Goal: Task Accomplishment & Management: Use online tool/utility

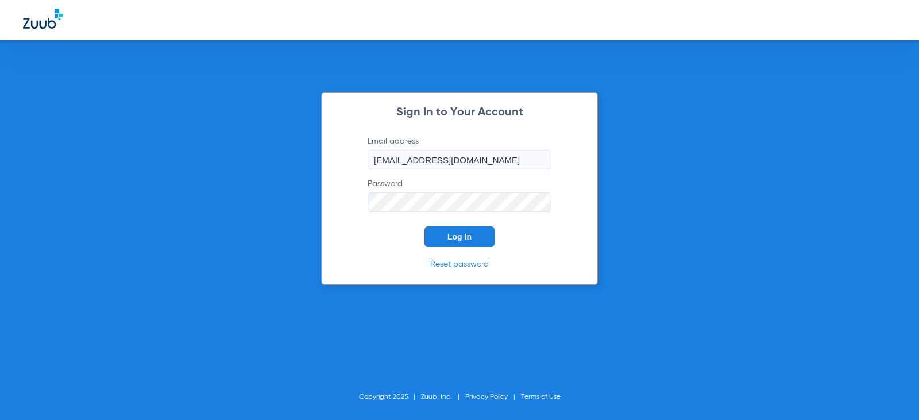
click at [447, 230] on button "Log In" at bounding box center [459, 236] width 70 height 21
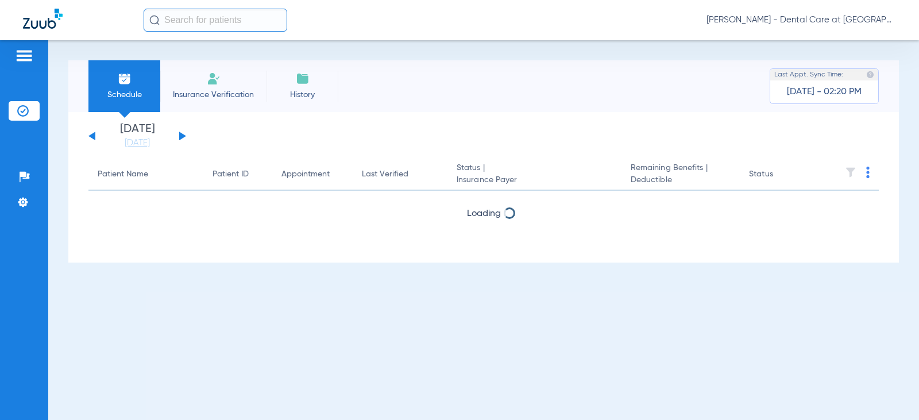
click at [240, 86] on li "Insurance Verification" at bounding box center [213, 86] width 106 height 52
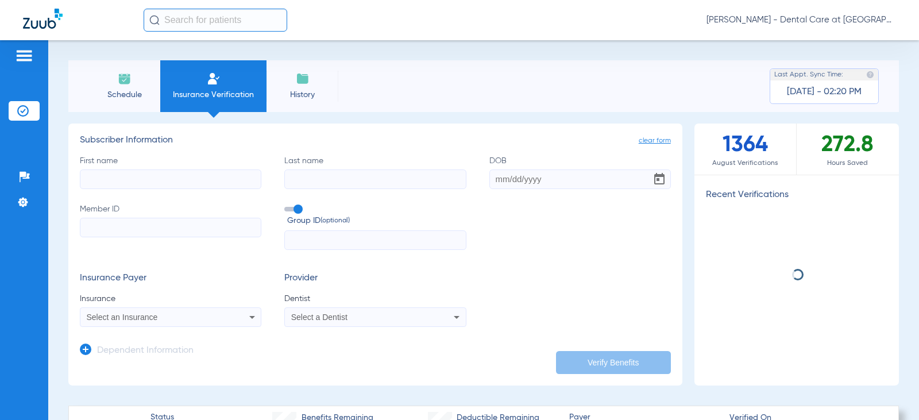
click at [163, 173] on input "First name" at bounding box center [171, 179] width 182 height 20
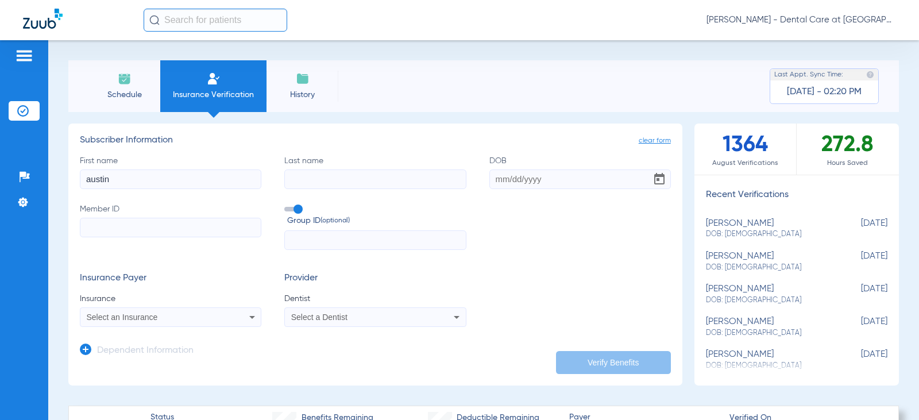
type input "austin"
type input "[PERSON_NAME]"
type input "[DATE]"
click at [142, 217] on label "Member ID" at bounding box center [171, 226] width 182 height 47
click at [142, 218] on input "Member ID" at bounding box center [171, 228] width 182 height 20
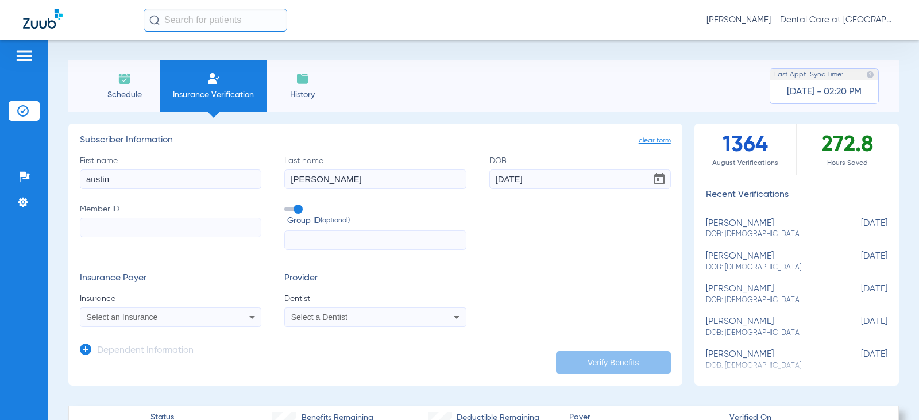
click at [144, 221] on input "Member ID" at bounding box center [171, 228] width 182 height 20
type input "8"
type input "183047422"
click at [149, 322] on div "Select an Insurance" at bounding box center [170, 317] width 180 height 14
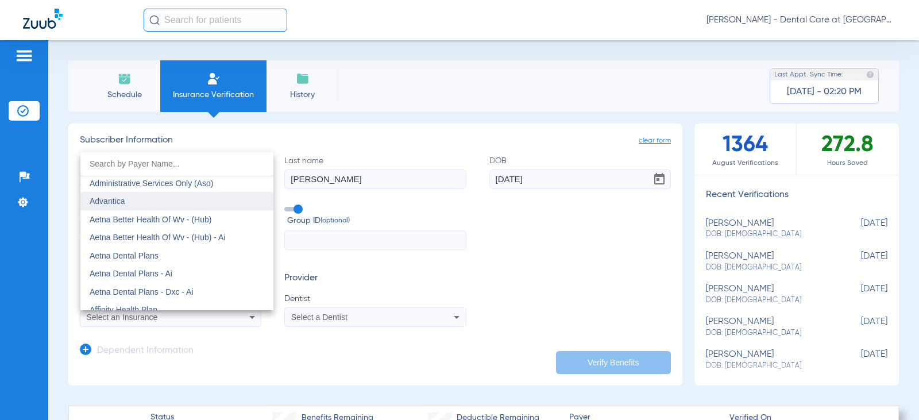
scroll to position [57, 0]
click at [175, 258] on mat-option "Aetna Dental Plans" at bounding box center [176, 255] width 193 height 18
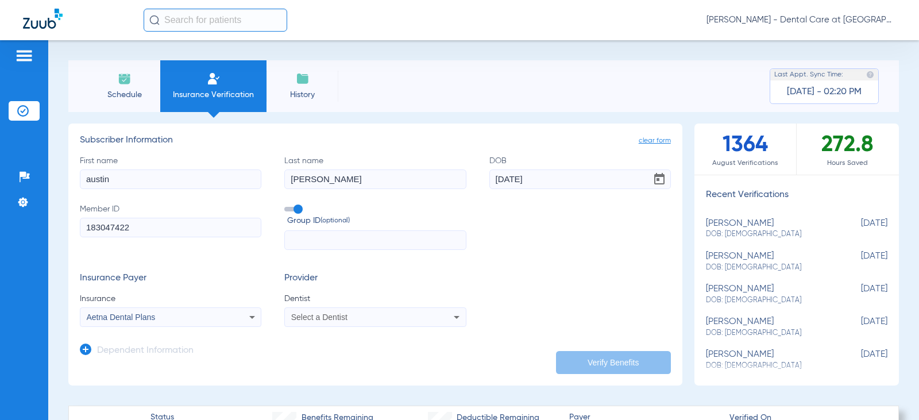
click at [331, 315] on span "Select a Dentist" at bounding box center [319, 316] width 56 height 9
type input "[PERSON_NAME]"
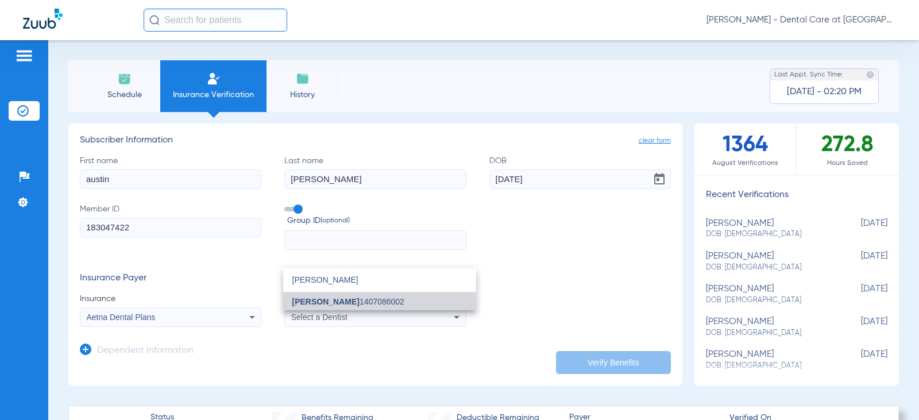
click at [343, 304] on span "[PERSON_NAME]" at bounding box center [325, 301] width 67 height 9
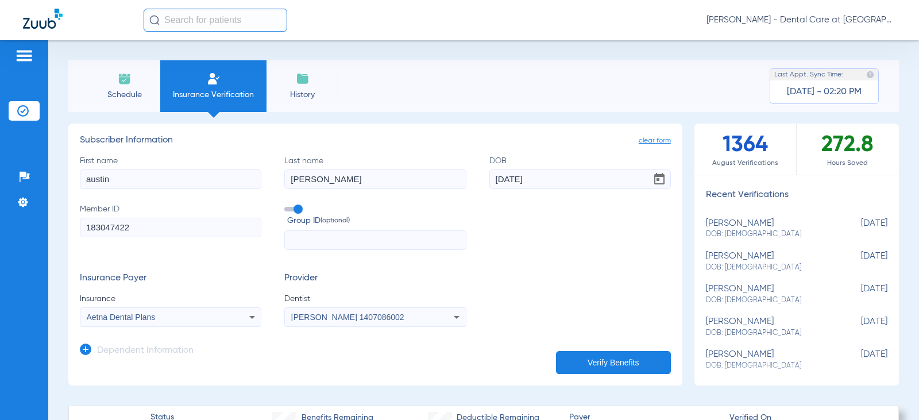
click at [566, 362] on button "Verify Benefits" at bounding box center [613, 362] width 115 height 23
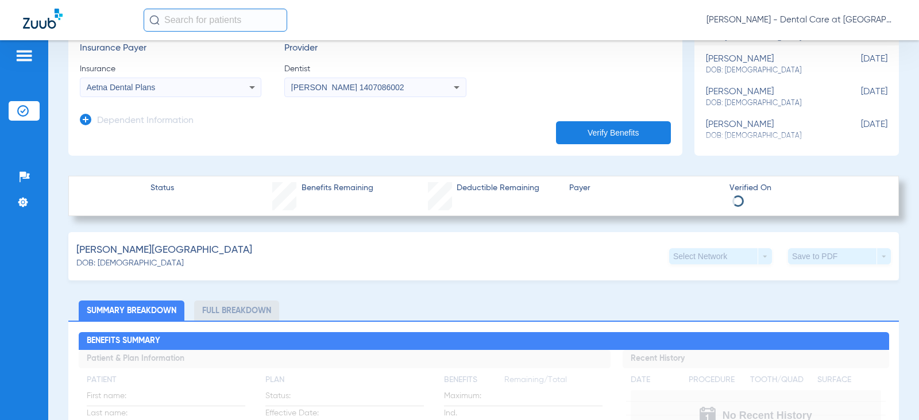
scroll to position [0, 0]
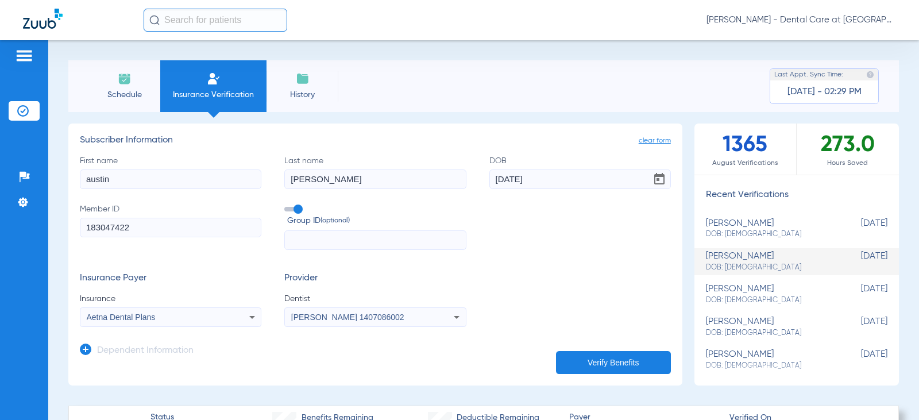
click at [225, 94] on span "Insurance Verification" at bounding box center [213, 94] width 89 height 11
click at [132, 94] on span "Schedule" at bounding box center [124, 94] width 55 height 11
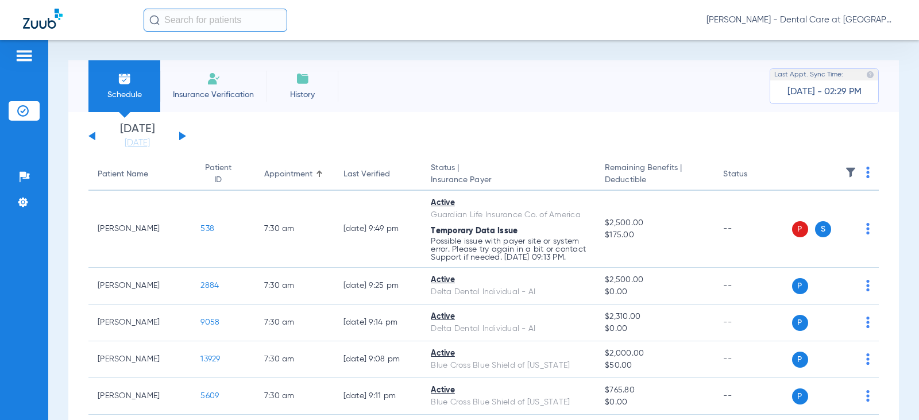
click at [211, 13] on input "text" at bounding box center [216, 20] width 144 height 23
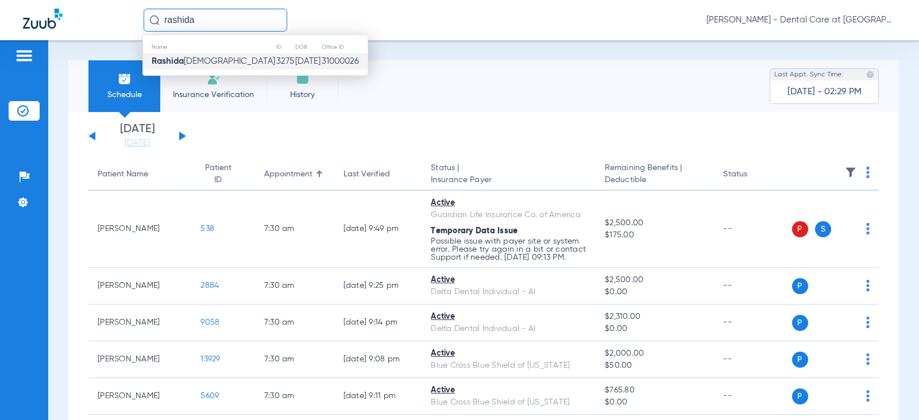
click at [213, 64] on span "[PERSON_NAME]" at bounding box center [213, 61] width 123 height 9
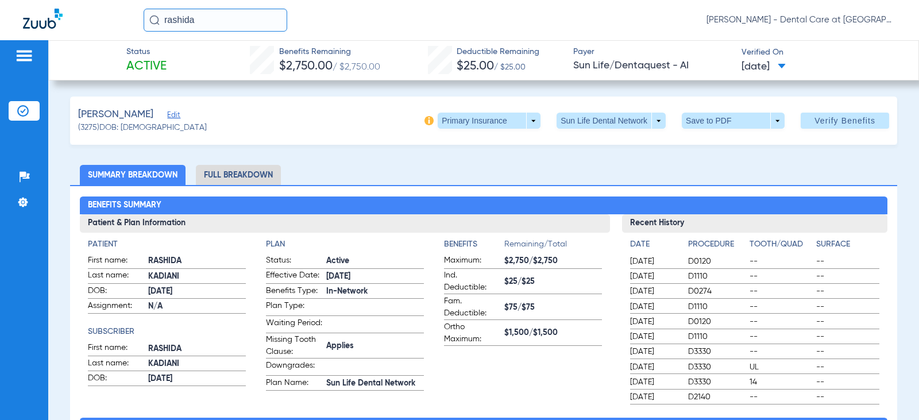
click at [241, 174] on li "Full Breakdown" at bounding box center [238, 175] width 85 height 20
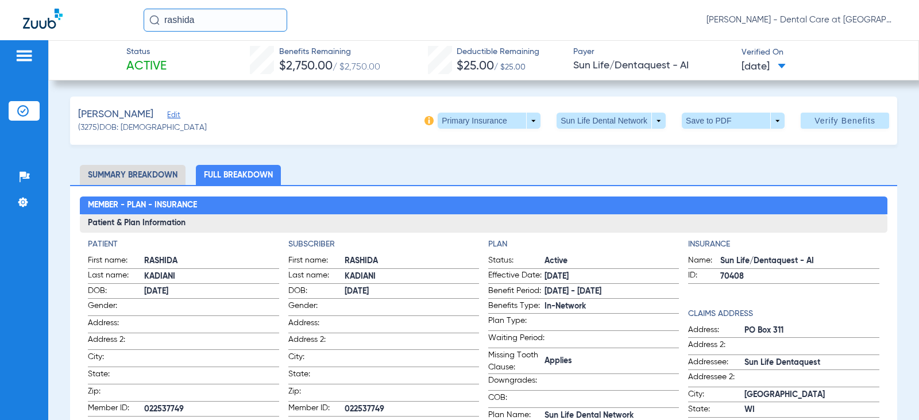
drag, startPoint x: 201, startPoint y: 22, endPoint x: 40, endPoint y: 20, distance: 161.4
click at [40, 20] on div "[PERSON_NAME] [PERSON_NAME] - Dental Care at [GEOGRAPHIC_DATA]" at bounding box center [459, 20] width 919 height 40
click at [249, 14] on input "[PERSON_NAME][MEDICAL_DATA]" at bounding box center [216, 20] width 144 height 23
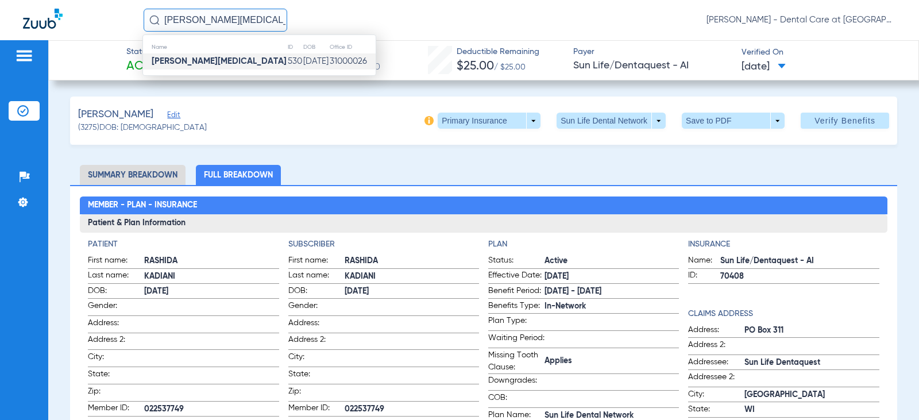
click at [303, 63] on td "[DATE]" at bounding box center [316, 61] width 26 height 16
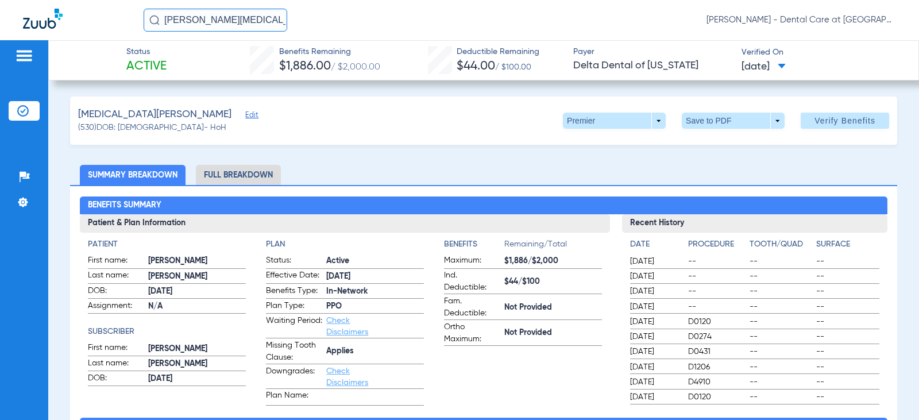
click at [223, 169] on li "Full Breakdown" at bounding box center [238, 175] width 85 height 20
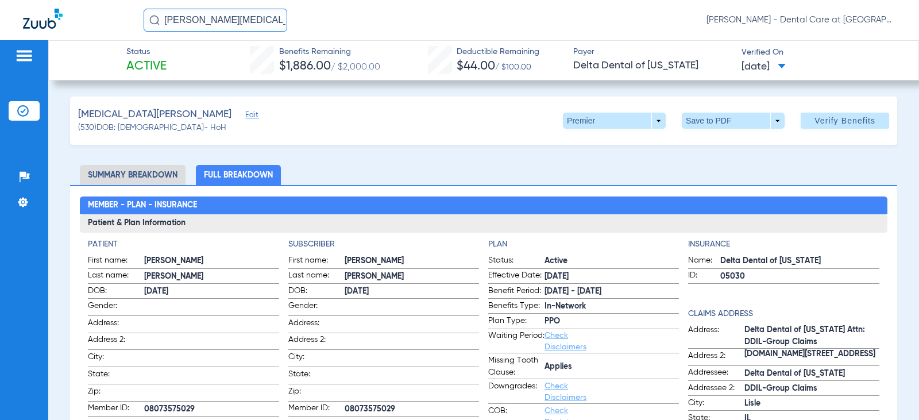
click at [250, 20] on input "[PERSON_NAME][MEDICAL_DATA]" at bounding box center [216, 20] width 144 height 23
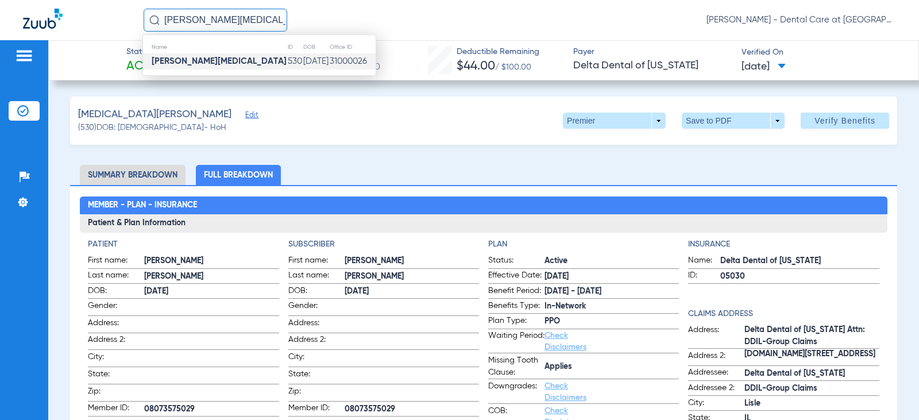
click at [250, 20] on input "[PERSON_NAME][MEDICAL_DATA]" at bounding box center [216, 20] width 144 height 23
type input "r"
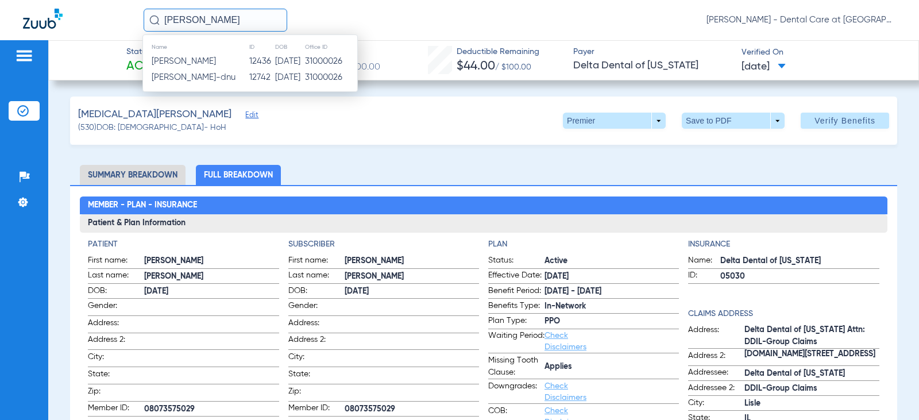
click at [249, 68] on td "12436" at bounding box center [262, 61] width 26 height 16
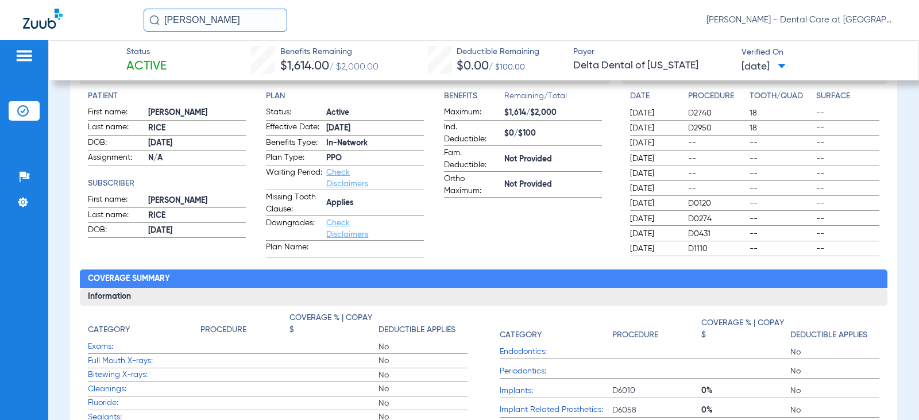
scroll to position [345, 0]
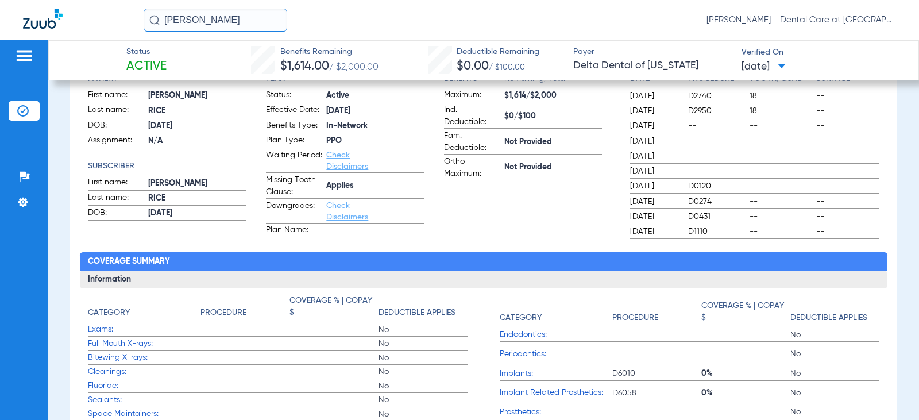
drag, startPoint x: 241, startPoint y: 23, endPoint x: 219, endPoint y: 18, distance: 23.0
click at [219, 18] on input "[PERSON_NAME]" at bounding box center [216, 20] width 144 height 23
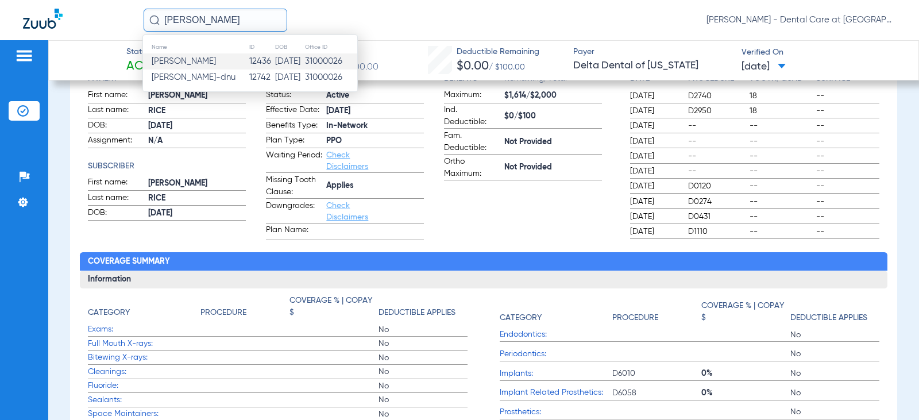
click at [219, 18] on input "[PERSON_NAME]" at bounding box center [216, 20] width 144 height 23
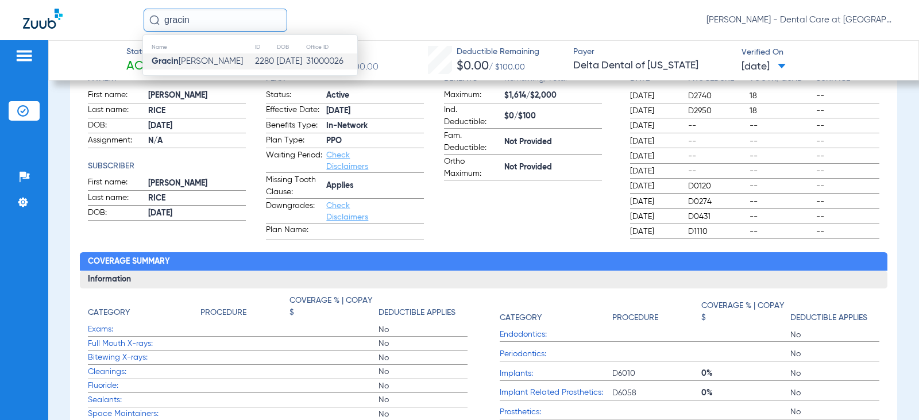
click at [217, 60] on td "[PERSON_NAME]" at bounding box center [198, 61] width 111 height 16
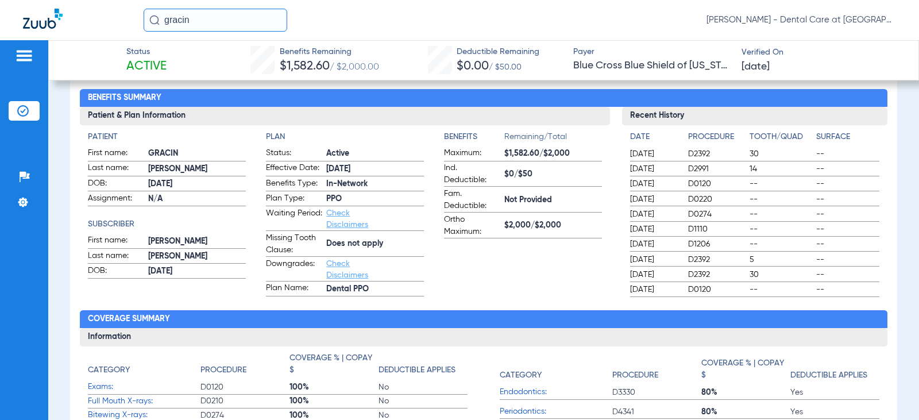
scroll to position [51, 0]
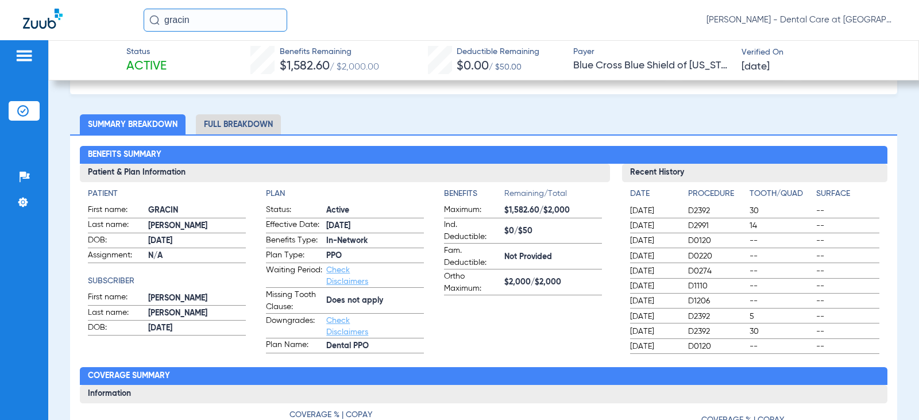
click at [238, 123] on li "Full Breakdown" at bounding box center [238, 124] width 85 height 20
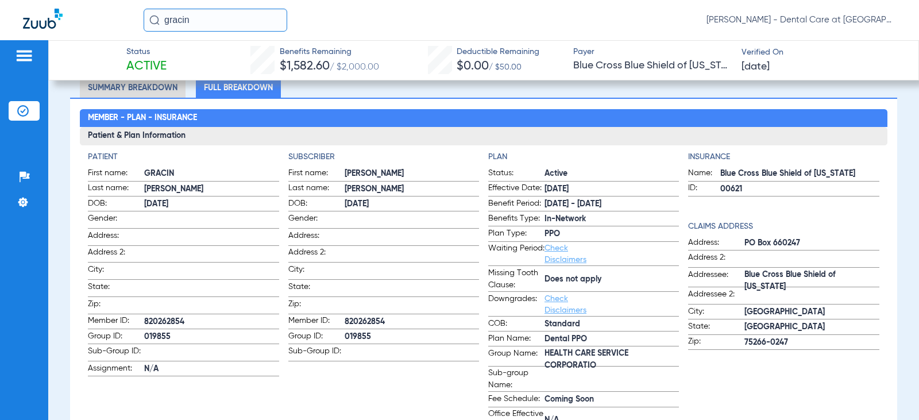
scroll to position [108, 0]
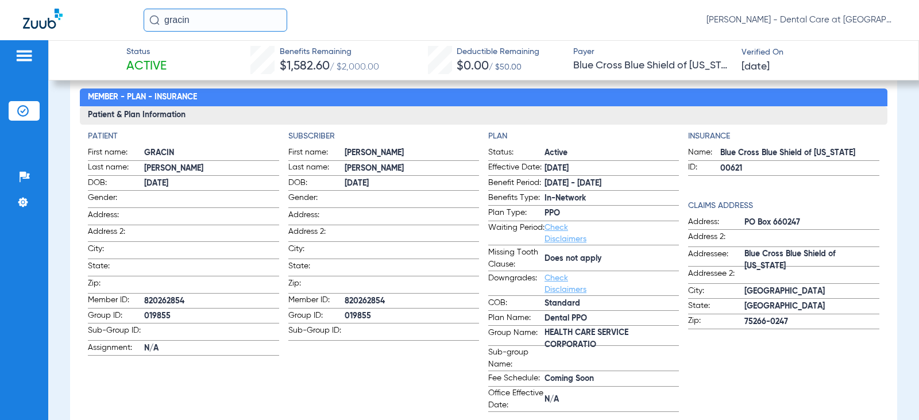
click at [210, 19] on input "gracin" at bounding box center [216, 20] width 144 height 23
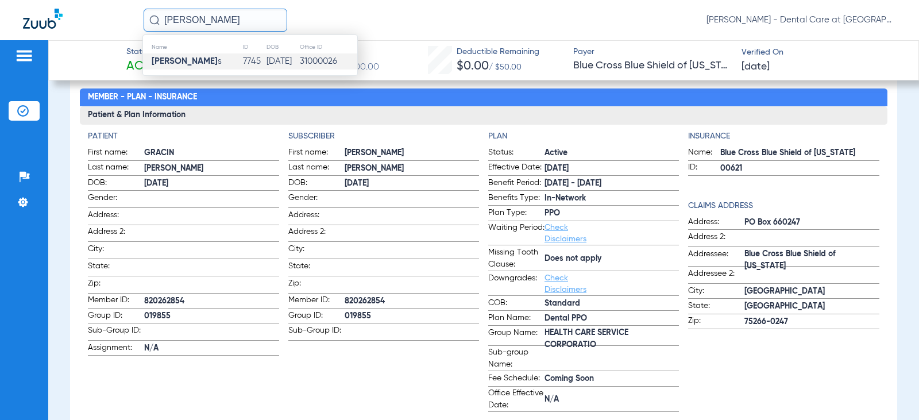
type input "[PERSON_NAME]"
click at [244, 60] on td "7745" at bounding box center [254, 61] width 24 height 16
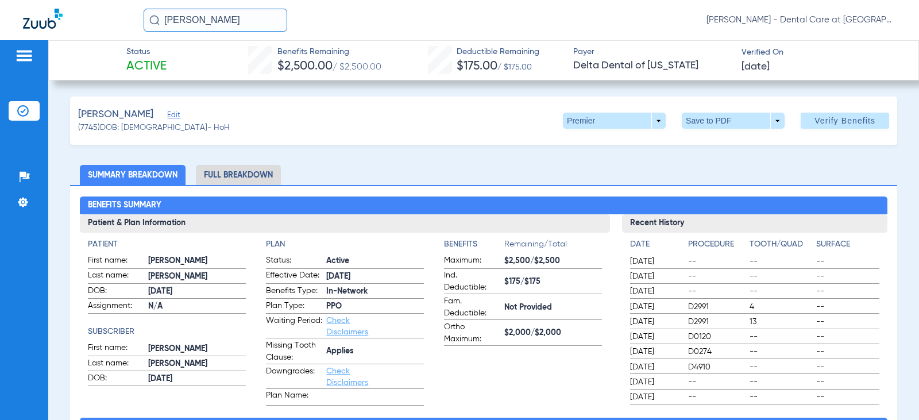
click at [274, 174] on li "Full Breakdown" at bounding box center [238, 175] width 85 height 20
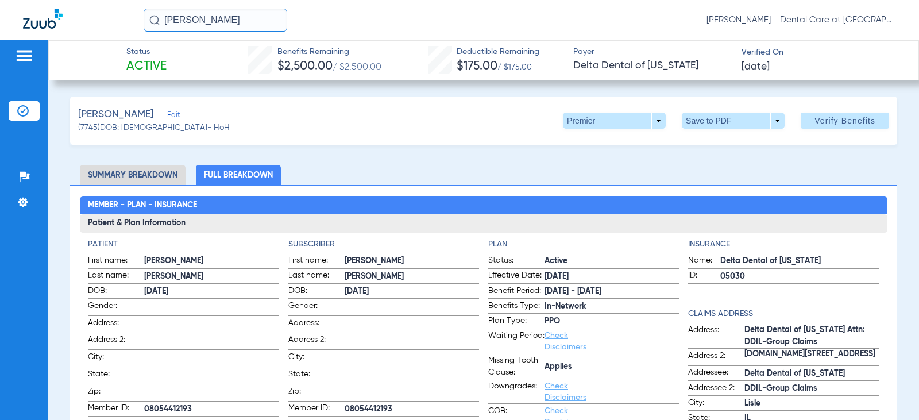
click at [281, 21] on input "[PERSON_NAME]" at bounding box center [216, 20] width 144 height 23
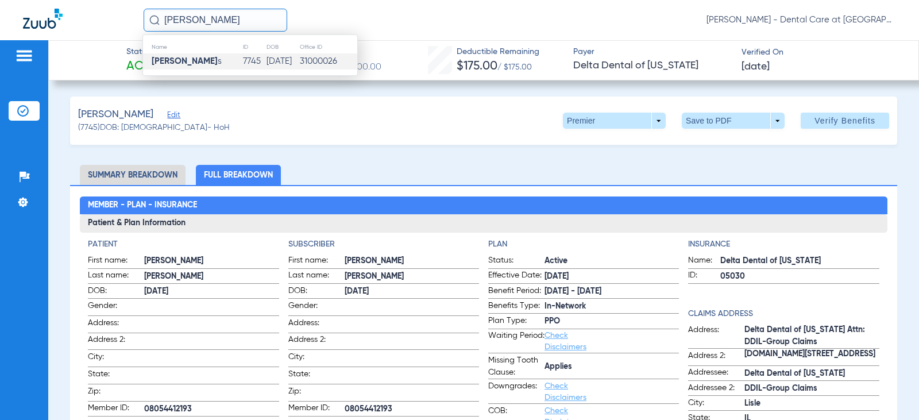
click at [277, 20] on input "[PERSON_NAME]" at bounding box center [216, 20] width 144 height 23
click at [247, 125] on div "[PERSON_NAME] (7745) DOB: [DEMOGRAPHIC_DATA] - HoH Premier arrow_drop_down Save…" at bounding box center [483, 121] width 827 height 48
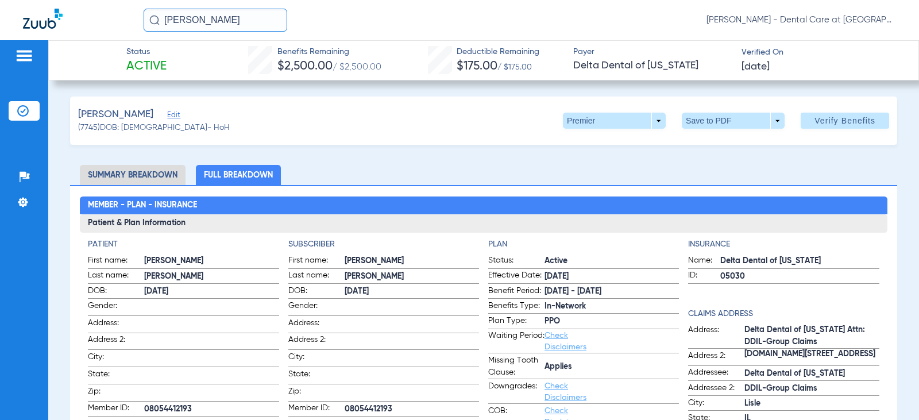
click at [27, 55] on img at bounding box center [24, 56] width 18 height 14
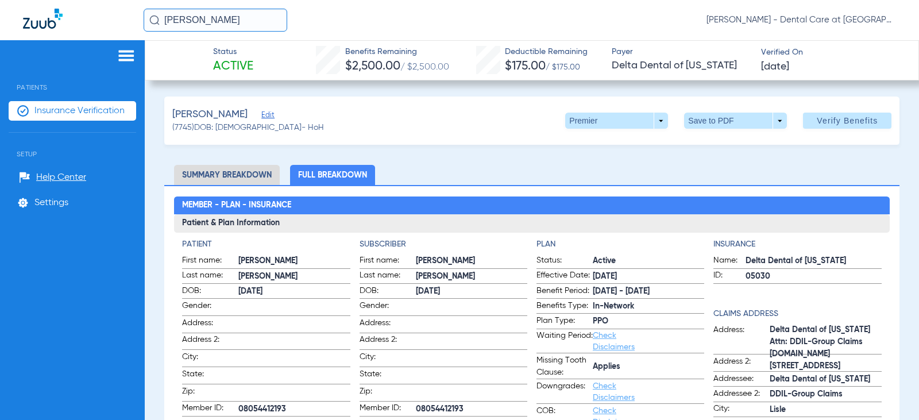
click at [77, 111] on span "Insurance Verification" at bounding box center [79, 110] width 90 height 11
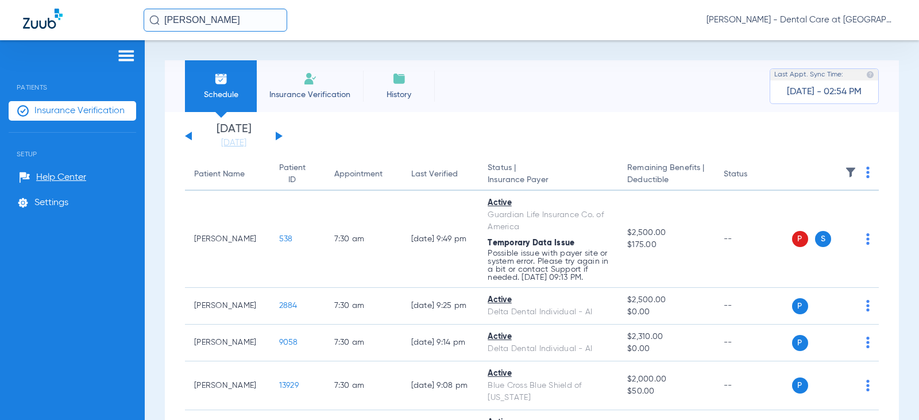
click at [294, 66] on li "Insurance Verification" at bounding box center [310, 86] width 106 height 52
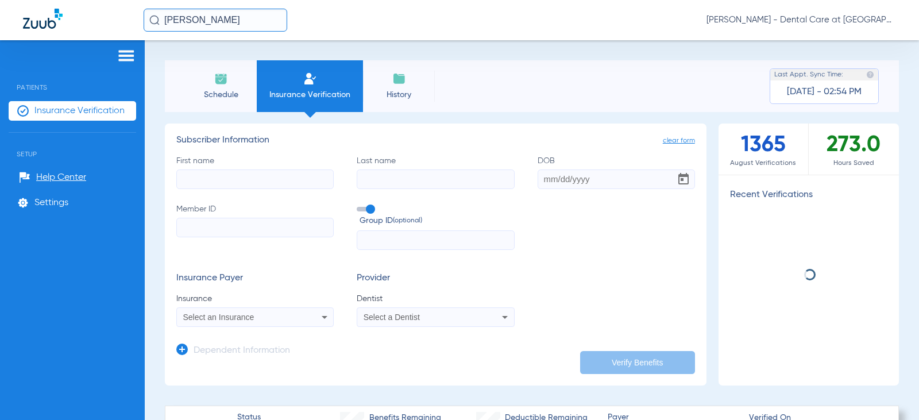
click at [254, 173] on input "First name" at bounding box center [254, 179] width 157 height 20
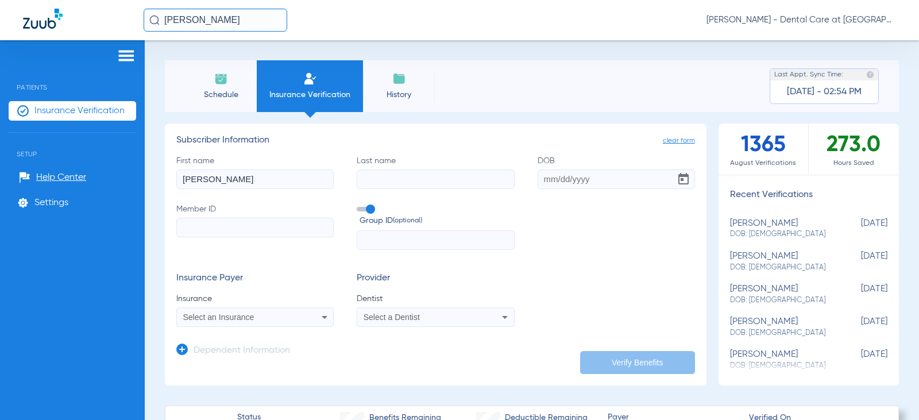
type input "[PERSON_NAME]"
type input "augustine"
type input "[DATE]"
type input "338768836"
click at [229, 318] on span "Select an Insurance" at bounding box center [218, 316] width 71 height 9
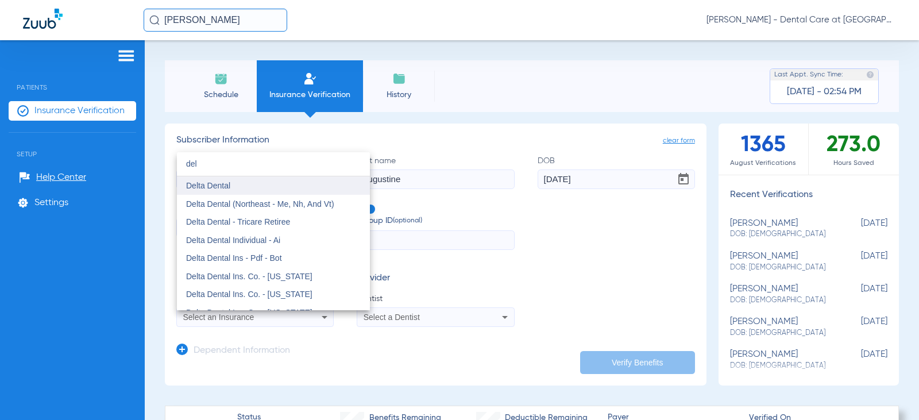
type input "del"
click at [240, 190] on mat-option "Delta Dental" at bounding box center [273, 185] width 193 height 18
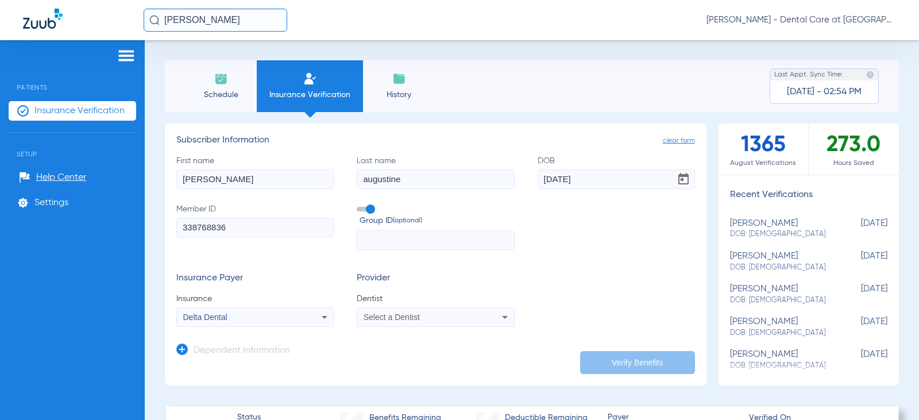
click at [404, 312] on div "Select a Dentist" at bounding box center [435, 317] width 156 height 14
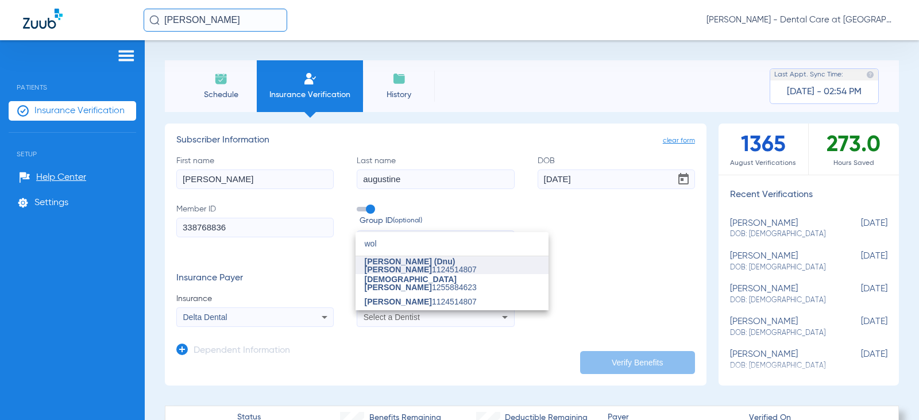
type input "wol"
click at [438, 267] on span "[PERSON_NAME] (Dnu)[PERSON_NAME]" at bounding box center [410, 265] width 91 height 17
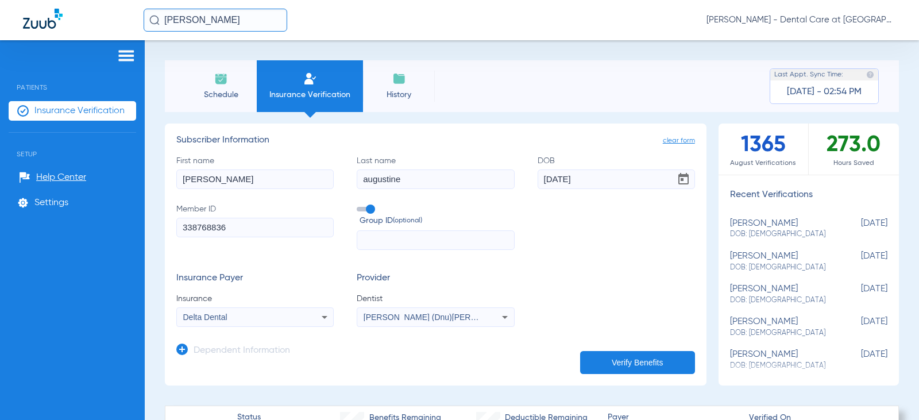
click at [616, 358] on button "Verify Benefits" at bounding box center [637, 362] width 115 height 23
click at [423, 322] on div "[PERSON_NAME] (Dnu)[PERSON_NAME] 1124514807" at bounding box center [435, 317] width 156 height 14
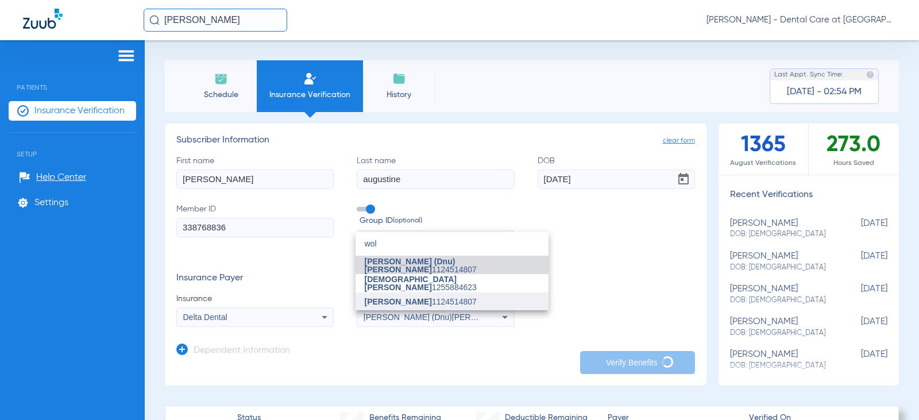
type input "wol"
click at [402, 295] on mat-option "[PERSON_NAME] 1124514807" at bounding box center [452, 301] width 193 height 18
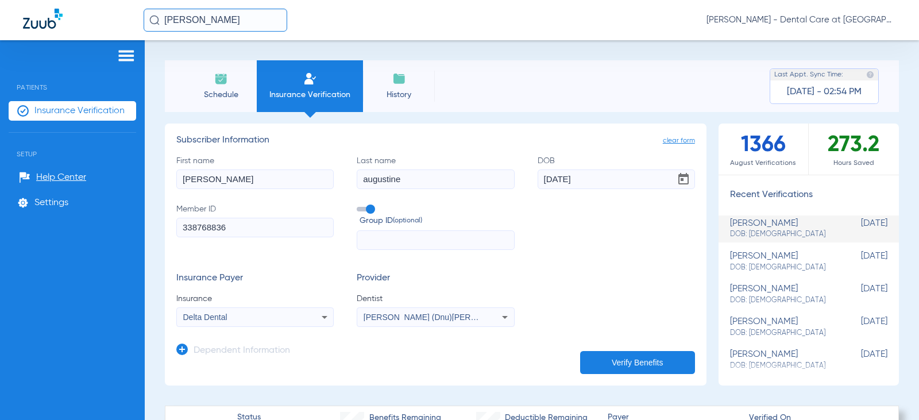
type input "0"
select select "page-width"
type input "1"
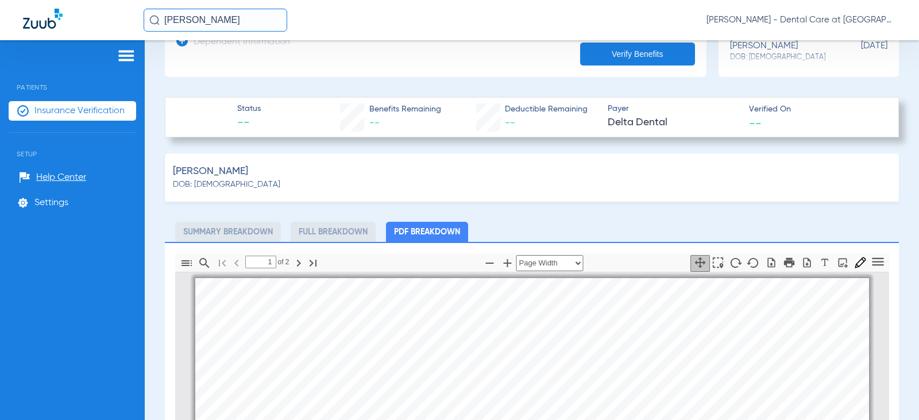
drag, startPoint x: 405, startPoint y: 168, endPoint x: 355, endPoint y: 25, distance: 151.5
click at [355, 25] on app-portal-wrapper "[PERSON_NAME] [PERSON_NAME] - Dental Care at [GEOGRAPHIC_DATA] Patients Insuran…" at bounding box center [459, 230] width 919 height 460
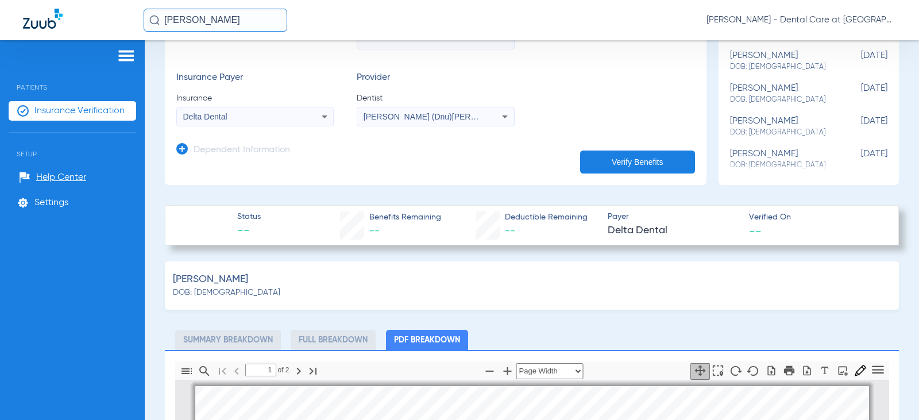
click at [504, 282] on div "[PERSON_NAME]: [DEMOGRAPHIC_DATA]" at bounding box center [532, 285] width 734 height 48
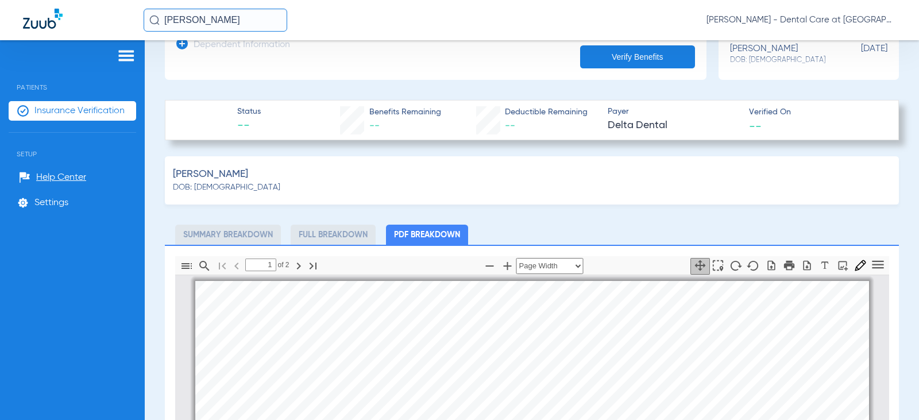
scroll to position [298, 0]
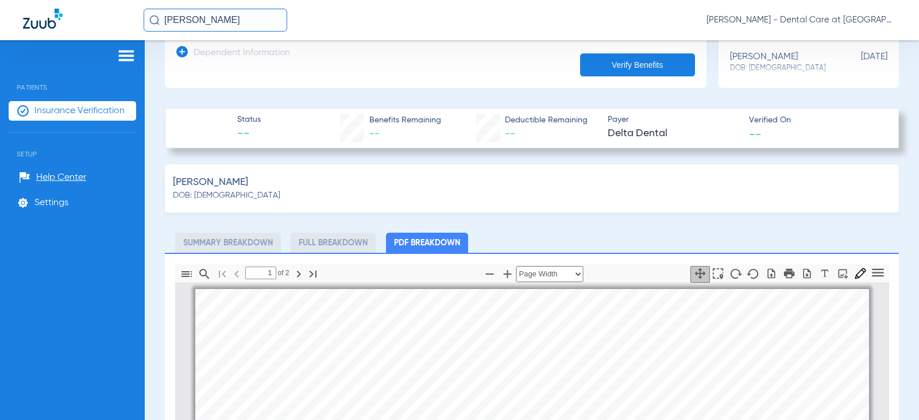
click at [612, 281] on div "1 of ⁨2⁩ Automatic Zoom Actual Size Page Fit Page Width ⁨50⁩% ⁨100⁩% ⁨125⁩% ⁨15…" at bounding box center [532, 273] width 714 height 18
drag, startPoint x: 318, startPoint y: 260, endPoint x: 241, endPoint y: 189, distance: 104.4
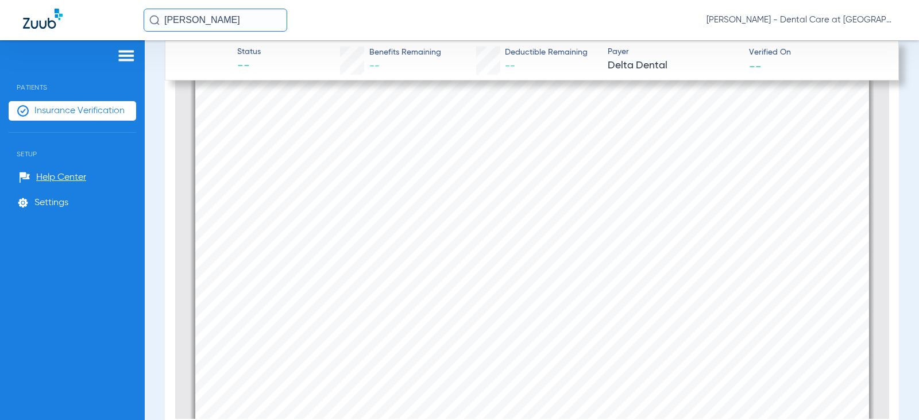
scroll to position [545, 0]
click at [232, 20] on input "[PERSON_NAME]" at bounding box center [216, 20] width 144 height 23
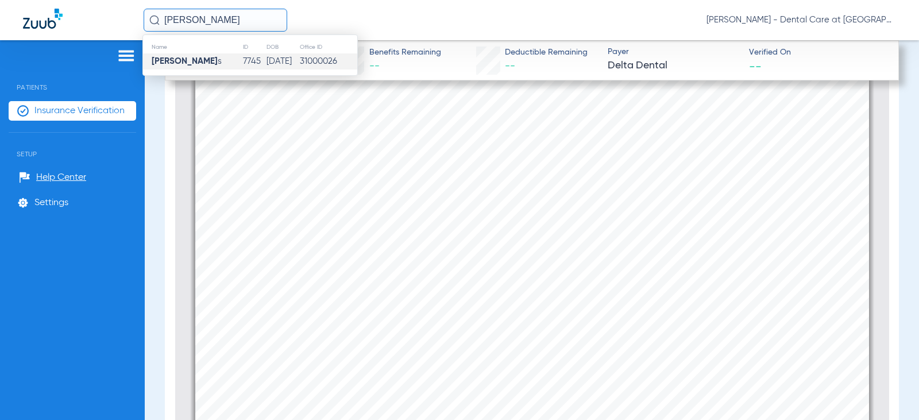
click at [232, 20] on input "[PERSON_NAME]" at bounding box center [216, 20] width 144 height 23
click at [222, 53] on td "Everleigh M [PERSON_NAME]" at bounding box center [213, 61] width 140 height 16
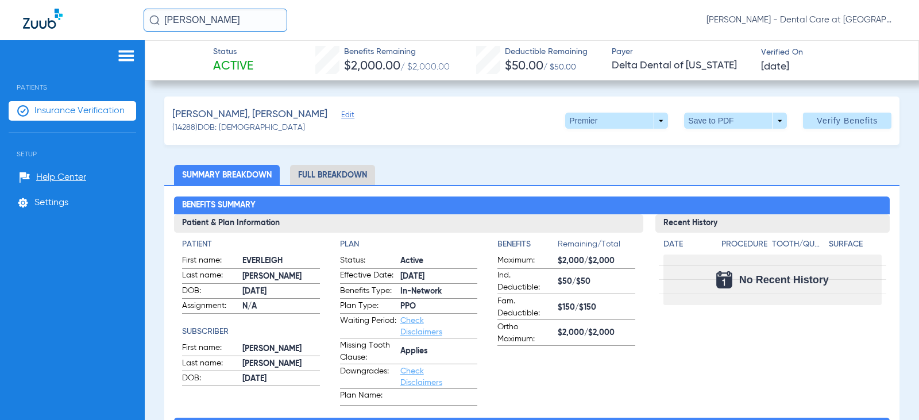
click at [226, 20] on input "[PERSON_NAME]" at bounding box center [216, 20] width 144 height 23
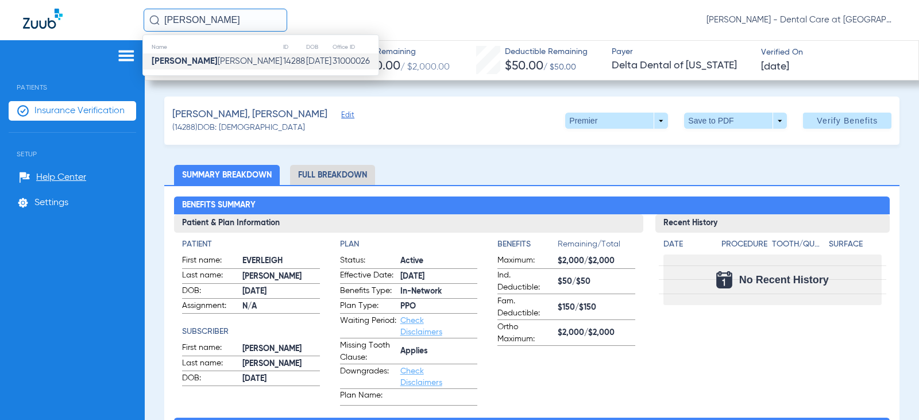
click at [226, 20] on input "[PERSON_NAME]" at bounding box center [216, 20] width 144 height 23
type input "[PERSON_NAME]"
click at [279, 63] on td "[DATE]" at bounding box center [283, 61] width 33 height 16
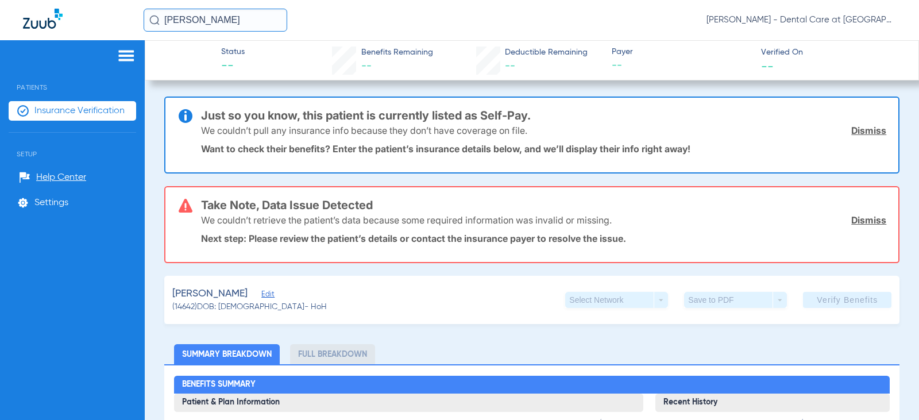
click at [42, 108] on span "Insurance Verification" at bounding box center [79, 110] width 90 height 11
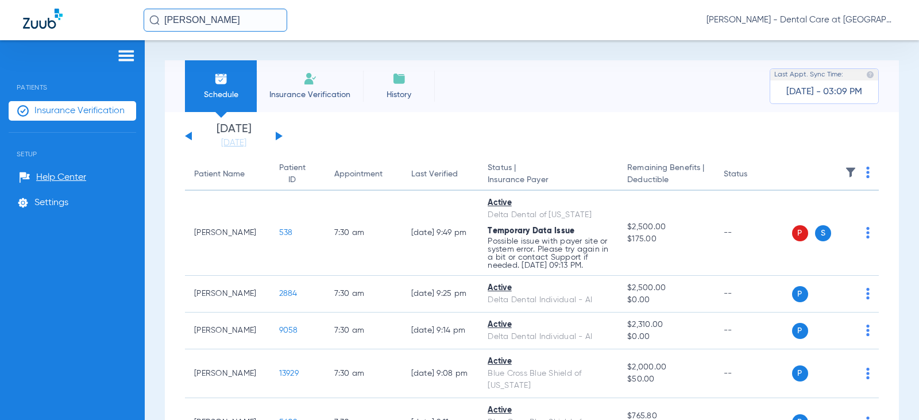
click at [287, 95] on span "Insurance Verification" at bounding box center [309, 94] width 89 height 11
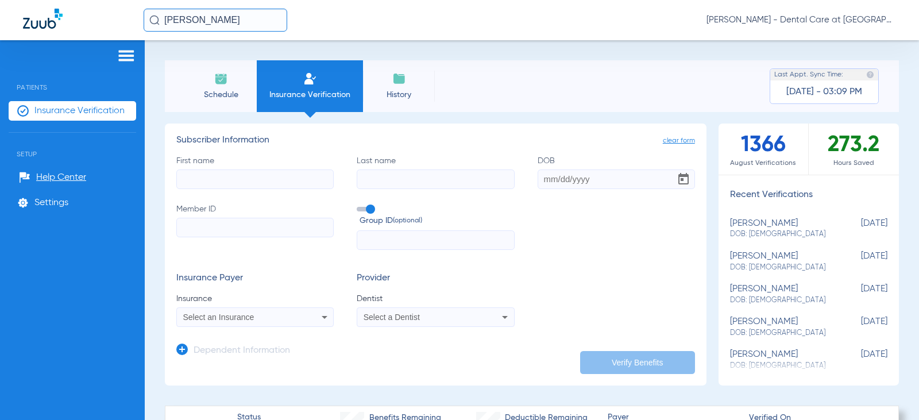
click at [280, 173] on input "First name" at bounding box center [254, 179] width 157 height 20
type input "[PERSON_NAME]"
type input "augustine"
type input "[DATE]"
click at [217, 234] on input "Member ID" at bounding box center [254, 228] width 157 height 20
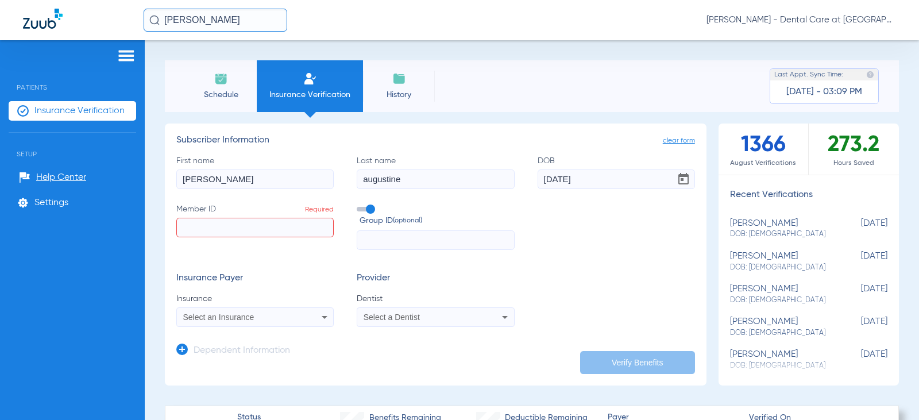
click at [219, 226] on input "Member ID Required" at bounding box center [254, 228] width 157 height 20
type input "338768836"
click at [297, 315] on div "Select an Insurance" at bounding box center [255, 317] width 156 height 14
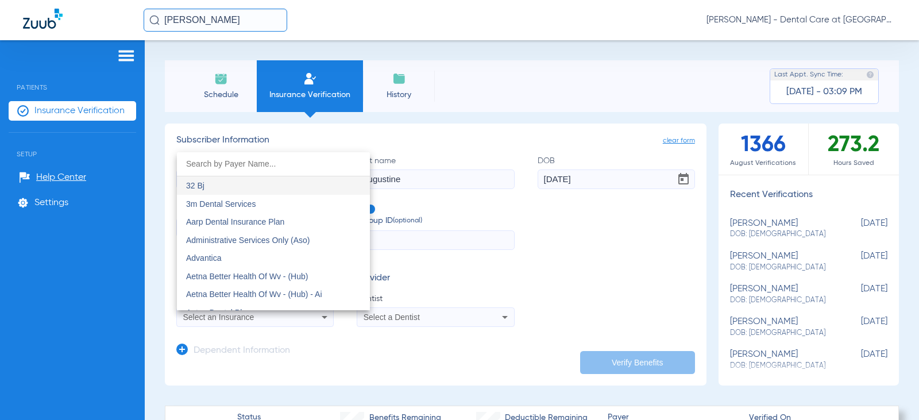
click at [248, 165] on input "dropdown search" at bounding box center [273, 164] width 193 height 24
type input "del"
click at [237, 184] on mat-option "Delta Dental" at bounding box center [273, 185] width 193 height 18
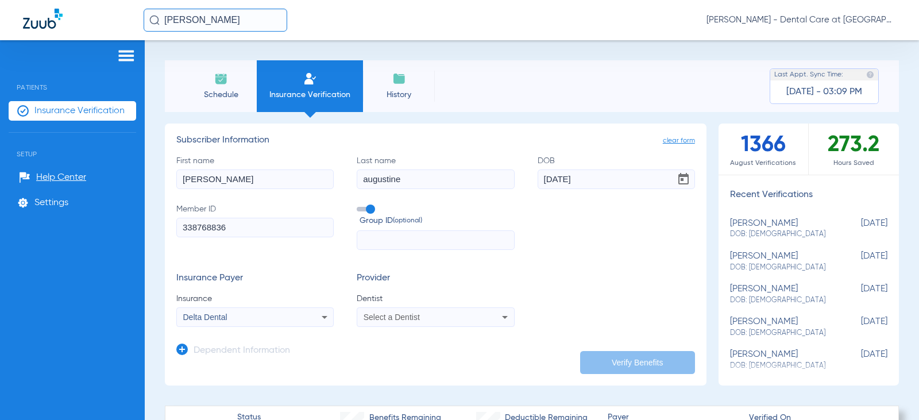
click at [414, 312] on div "Select a Dentist" at bounding box center [435, 317] width 156 height 14
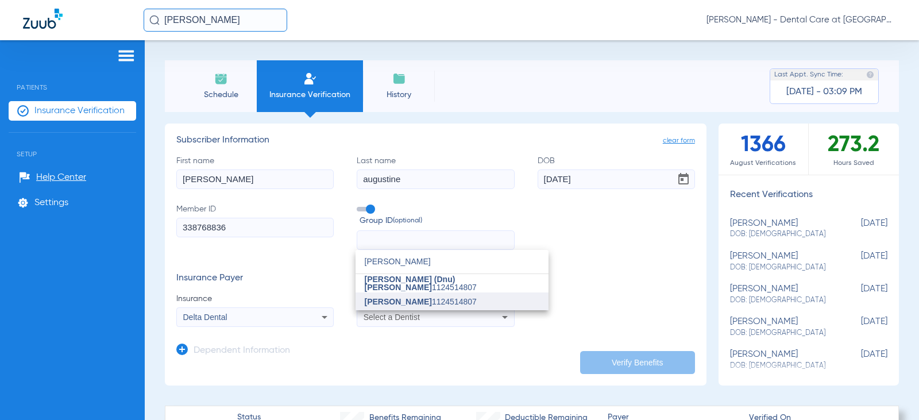
type input "[PERSON_NAME]"
click at [386, 304] on span "[PERSON_NAME]" at bounding box center [398, 301] width 67 height 9
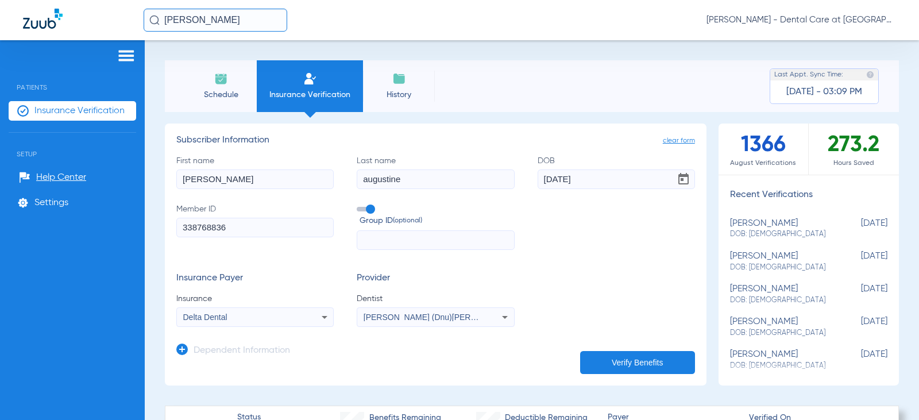
click at [623, 368] on button "Verify Benefits" at bounding box center [637, 362] width 115 height 23
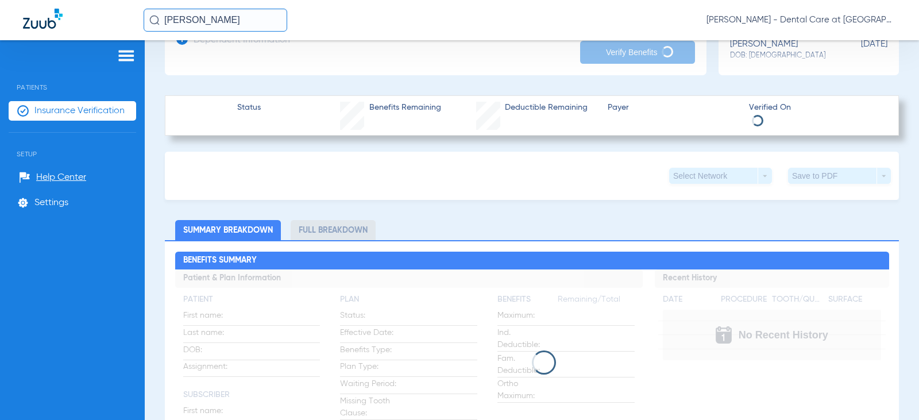
scroll to position [431, 0]
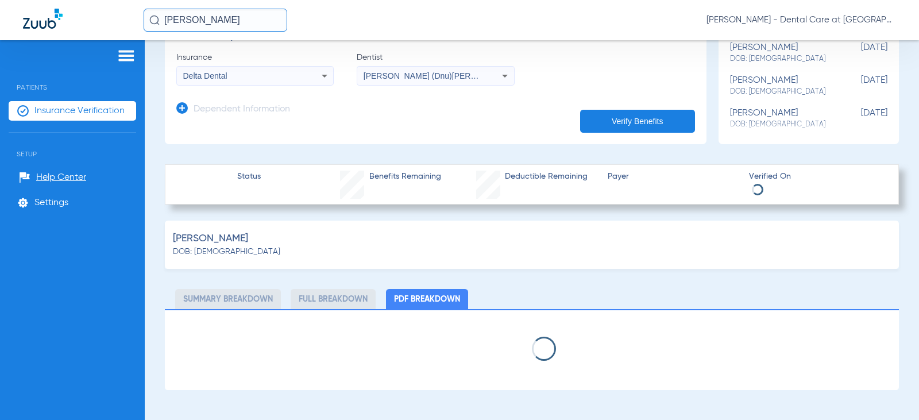
select select "page-width"
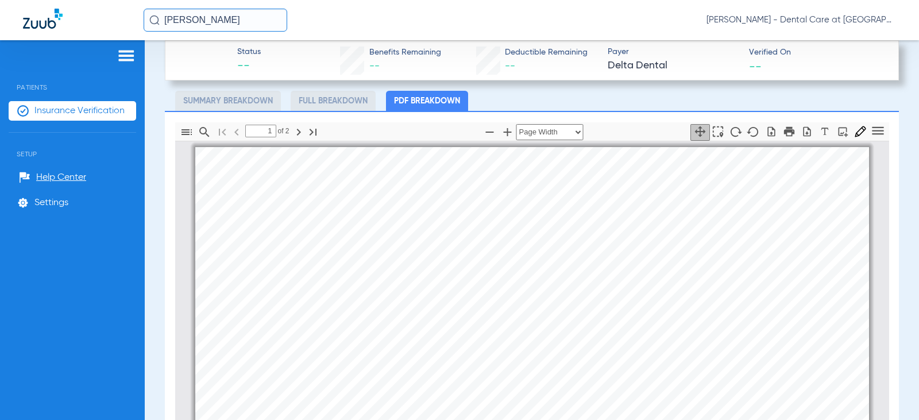
scroll to position [6, 0]
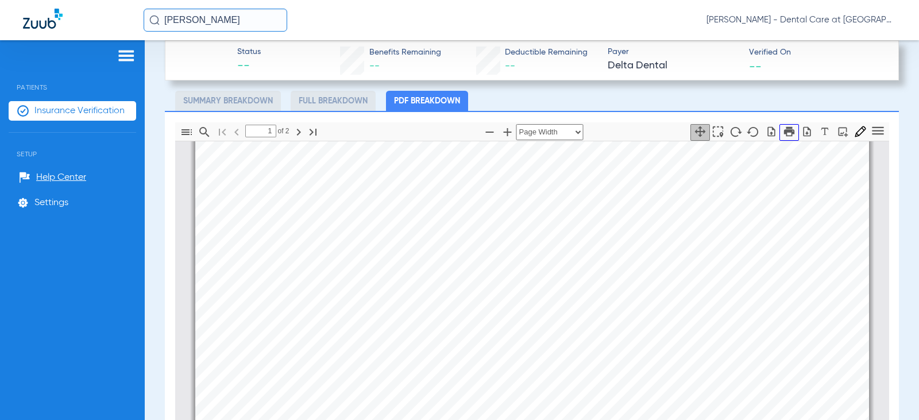
click at [783, 129] on icon "button" at bounding box center [788, 131] width 10 height 10
click at [246, 16] on input "[PERSON_NAME]" at bounding box center [216, 20] width 144 height 23
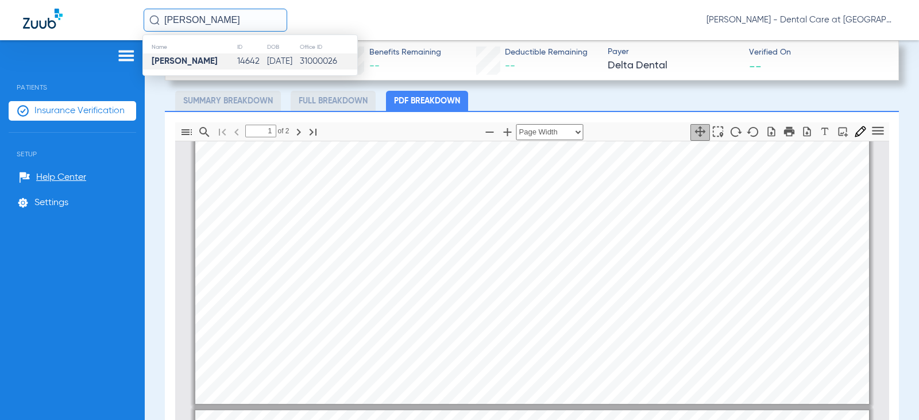
type input "2"
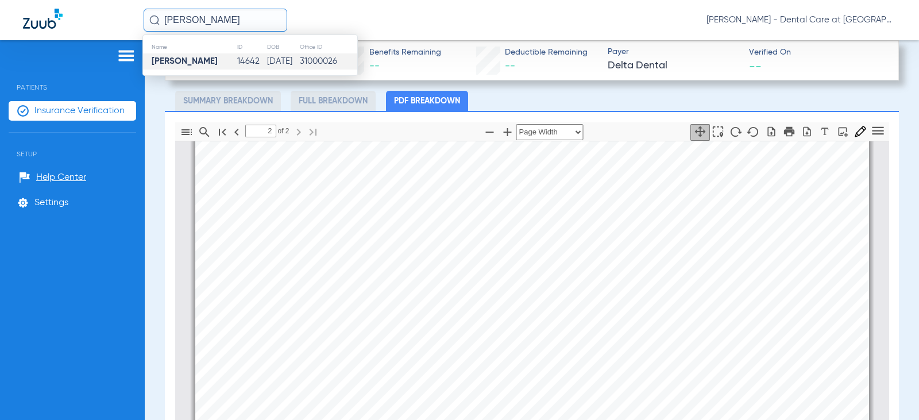
scroll to position [1520, 0]
click at [485, 132] on icon "button" at bounding box center [490, 132] width 14 height 14
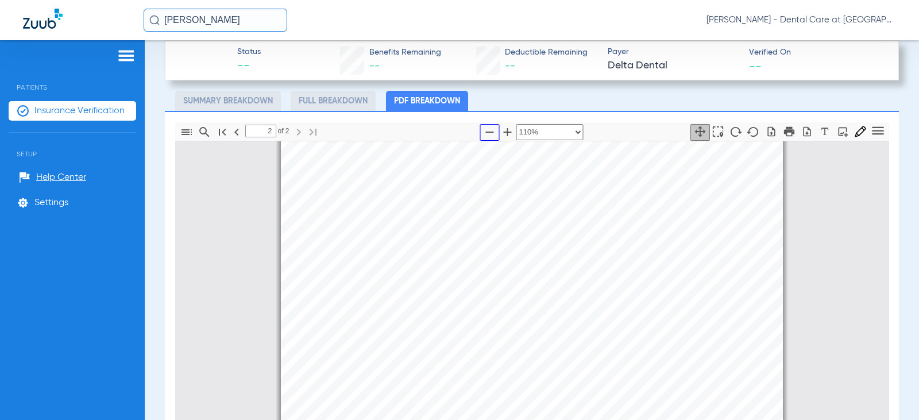
click at [485, 132] on icon "button" at bounding box center [490, 132] width 14 height 14
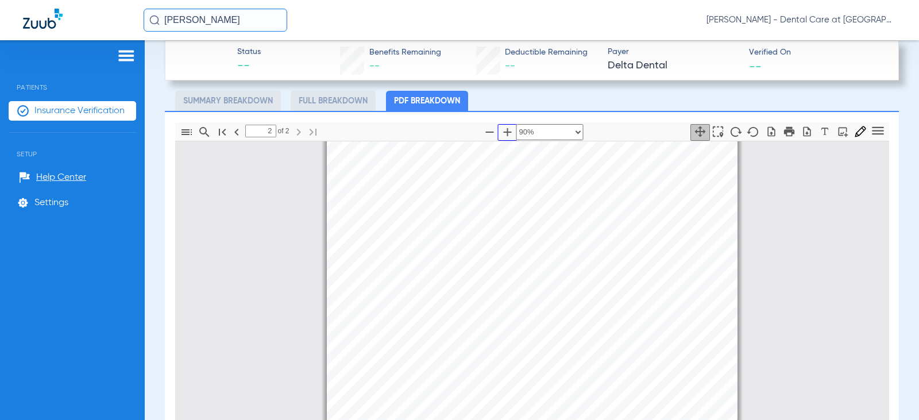
click at [504, 130] on icon "button" at bounding box center [508, 132] width 8 height 8
select select "custom"
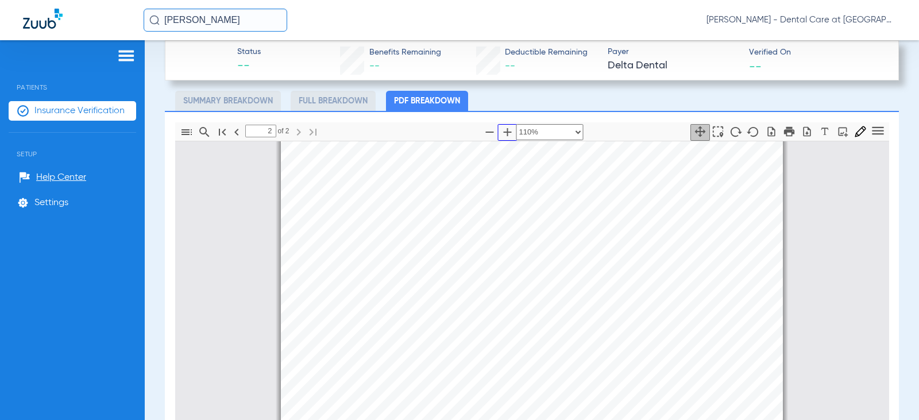
scroll to position [947, 0]
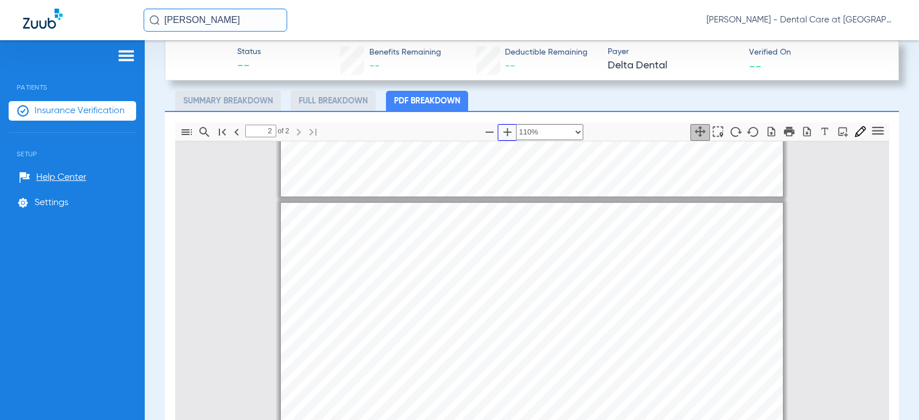
type input "1"
select select "custom"
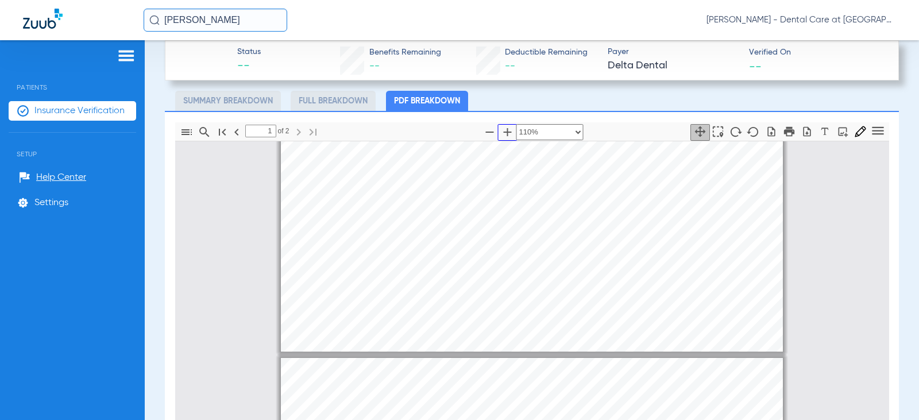
scroll to position [373, 0]
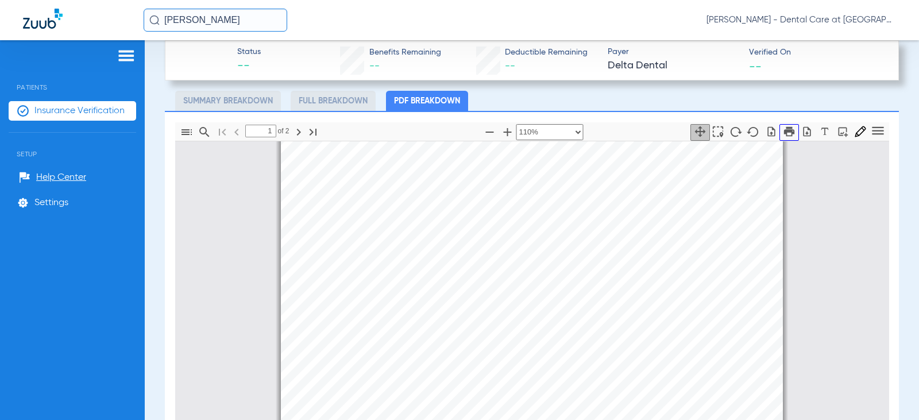
click at [780, 137] on button "button" at bounding box center [789, 132] width 20 height 17
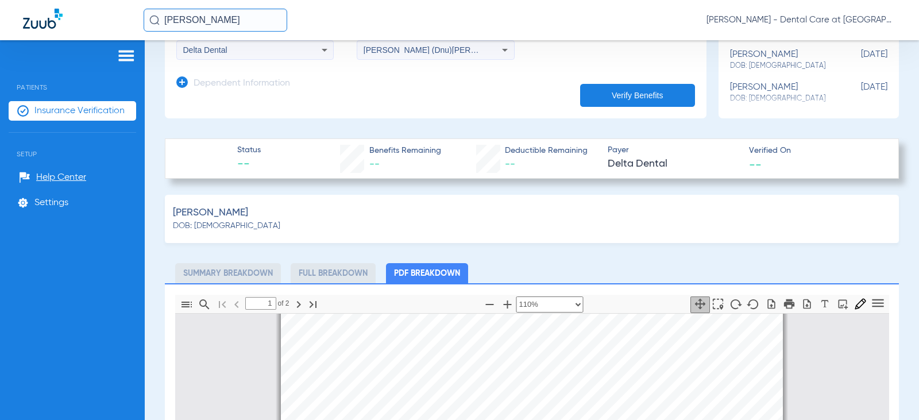
scroll to position [37, 0]
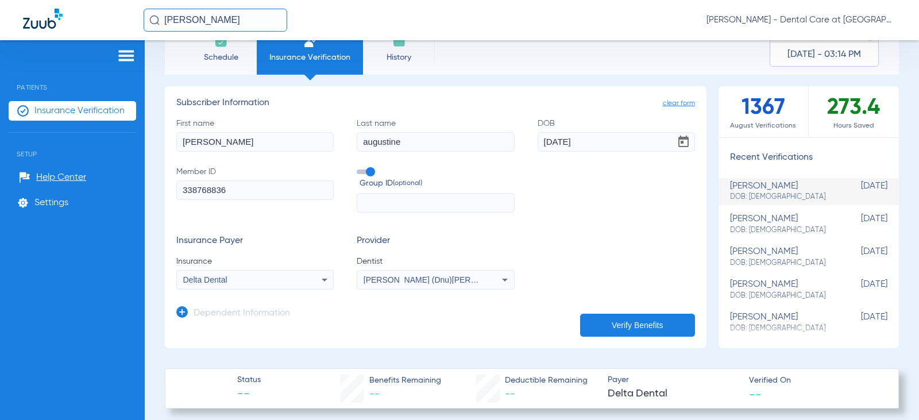
click at [251, 25] on input "[PERSON_NAME]" at bounding box center [216, 20] width 144 height 23
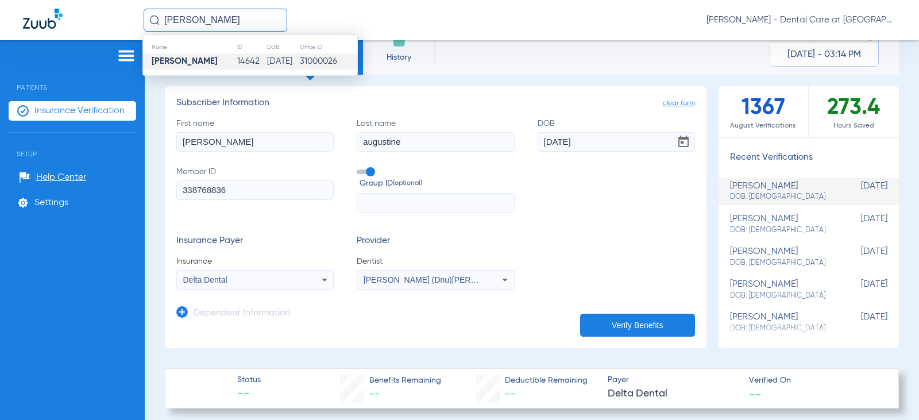
click at [251, 25] on input "[PERSON_NAME]" at bounding box center [216, 20] width 144 height 23
type input "[PERSON_NAME]"
click at [194, 61] on strong "[PERSON_NAME]" at bounding box center [185, 61] width 66 height 9
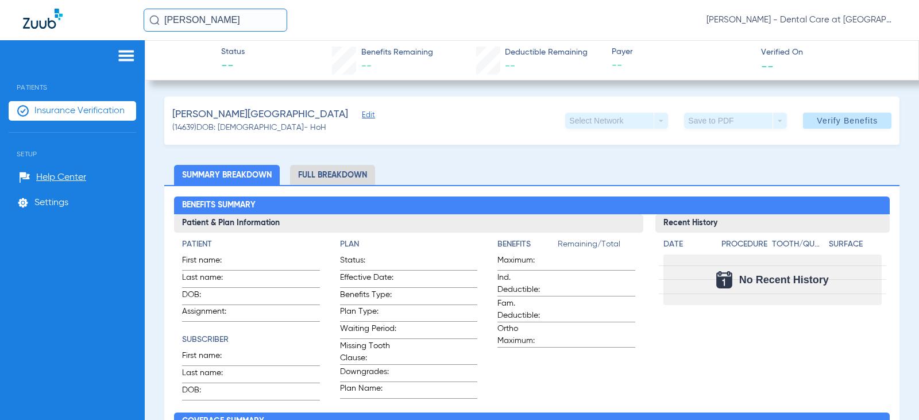
click at [34, 113] on span "Insurance Verification" at bounding box center [79, 110] width 90 height 11
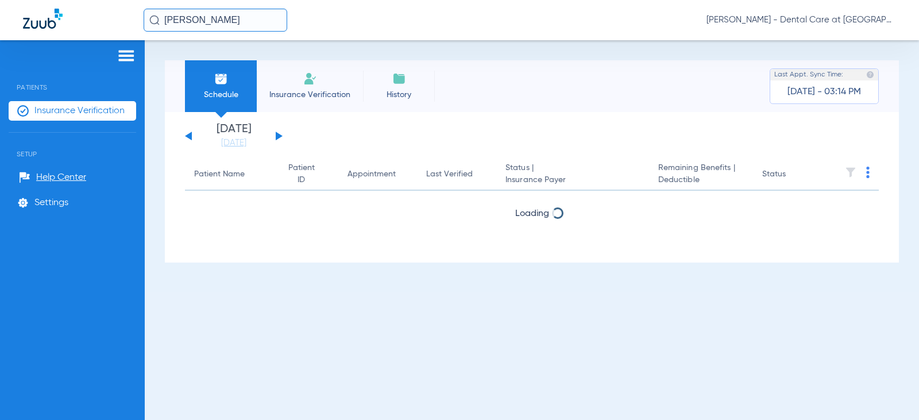
click at [329, 86] on li "Insurance Verification" at bounding box center [310, 86] width 106 height 52
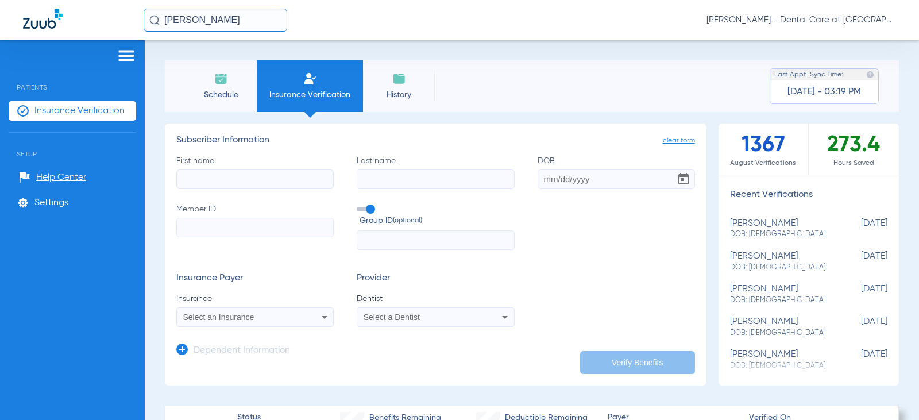
click at [245, 18] on input "[PERSON_NAME]" at bounding box center [216, 20] width 144 height 23
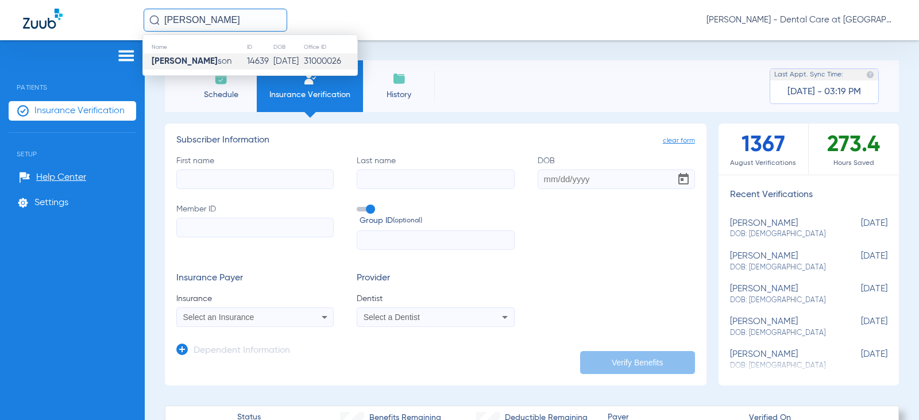
click at [245, 18] on input "[PERSON_NAME]" at bounding box center [216, 20] width 144 height 23
click at [240, 58] on td "8277" at bounding box center [252, 61] width 24 height 16
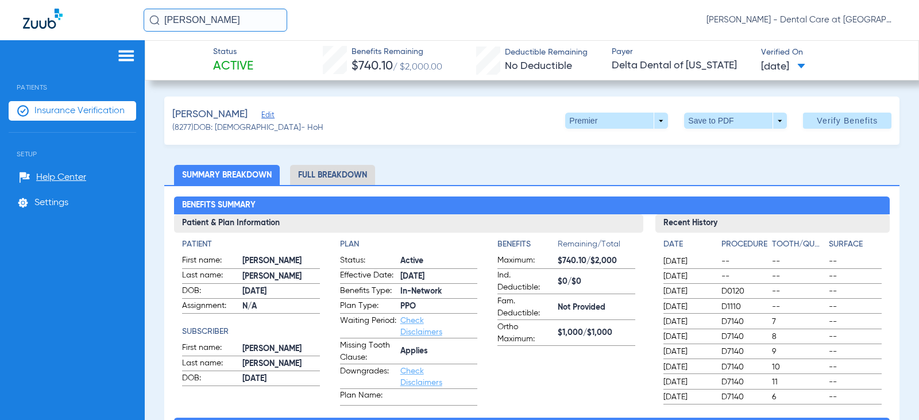
click at [353, 178] on li "Full Breakdown" at bounding box center [332, 175] width 85 height 20
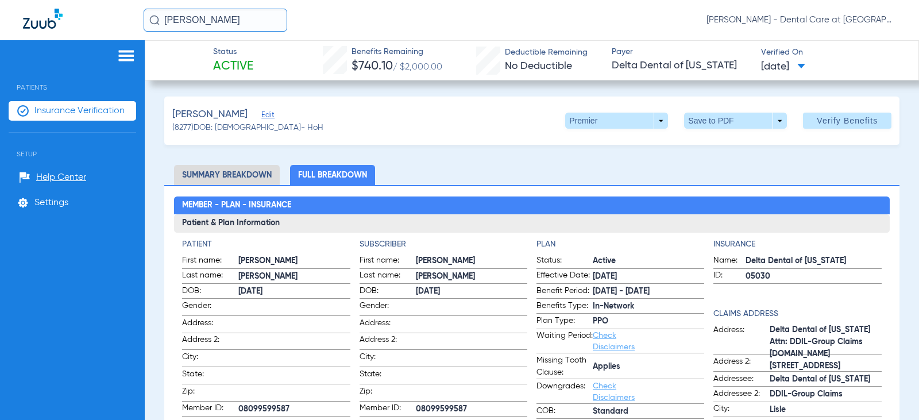
click at [339, 175] on li "Full Breakdown" at bounding box center [332, 175] width 85 height 20
click at [225, 21] on input "[PERSON_NAME]" at bounding box center [216, 20] width 144 height 23
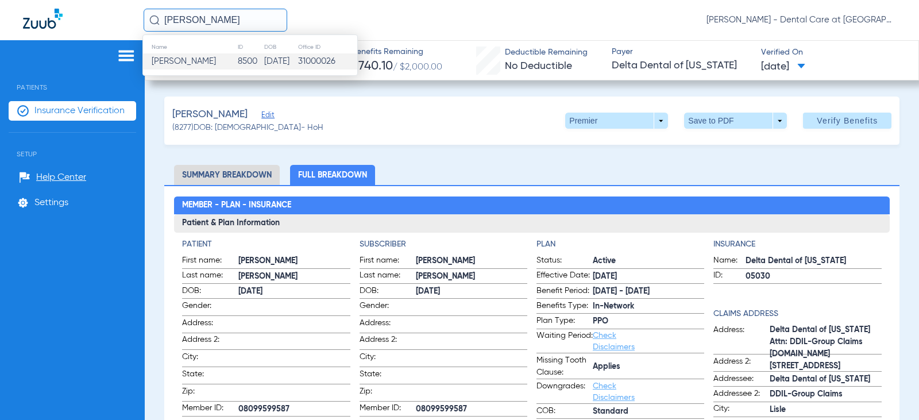
click at [241, 60] on td "8500" at bounding box center [250, 61] width 26 height 16
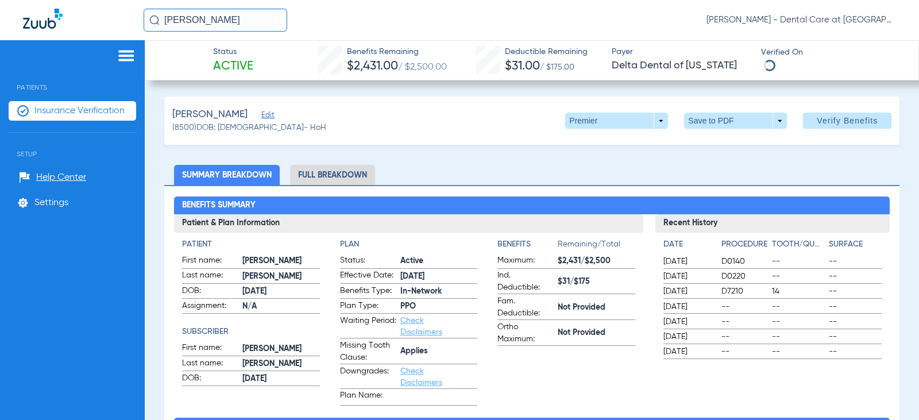
drag, startPoint x: 350, startPoint y: 177, endPoint x: 329, endPoint y: 177, distance: 21.8
click at [350, 177] on li "Full Breakdown" at bounding box center [332, 175] width 85 height 20
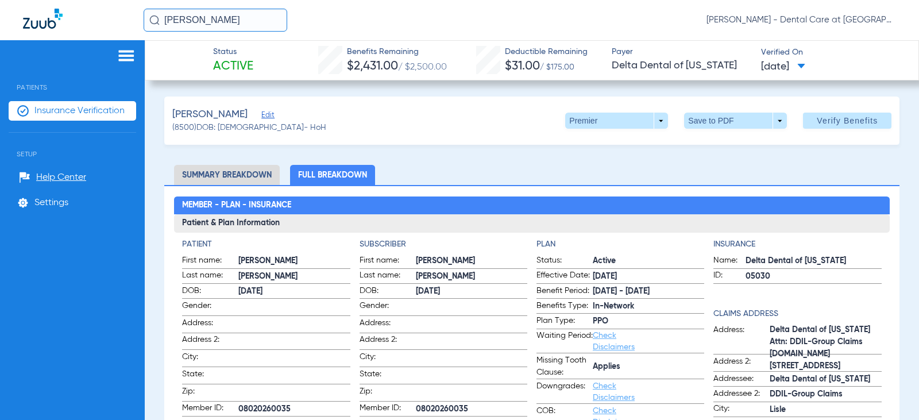
click at [229, 18] on input "[PERSON_NAME]" at bounding box center [216, 20] width 144 height 23
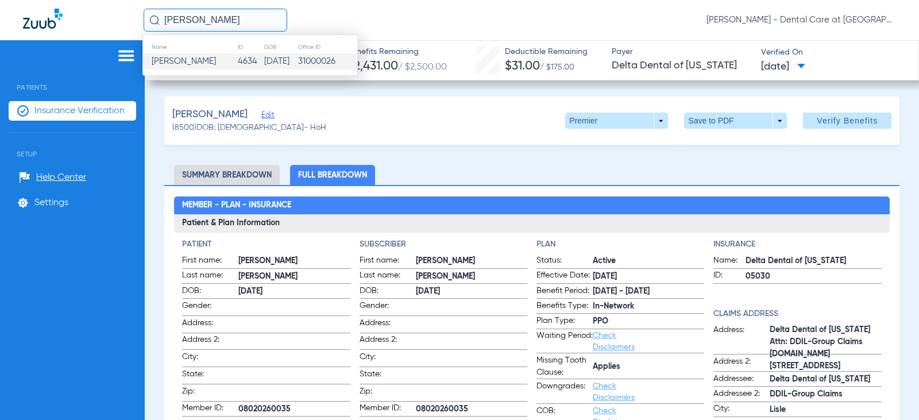
type input "[PERSON_NAME]"
click at [264, 61] on td "[DATE]" at bounding box center [281, 61] width 34 height 16
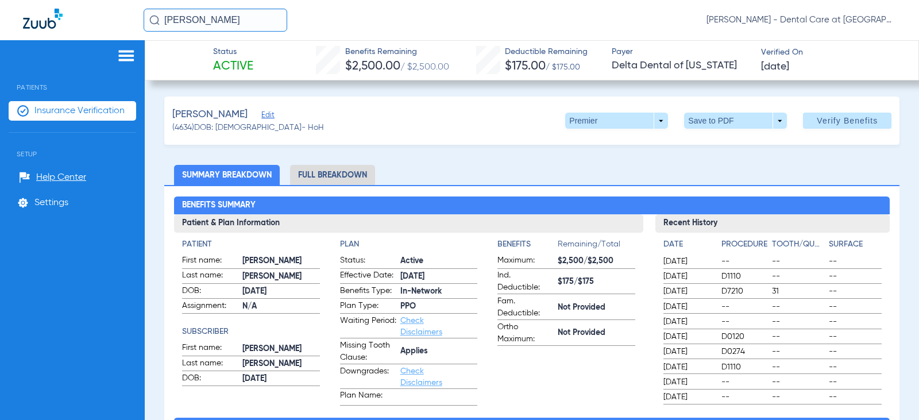
click at [340, 165] on li "Full Breakdown" at bounding box center [332, 175] width 85 height 20
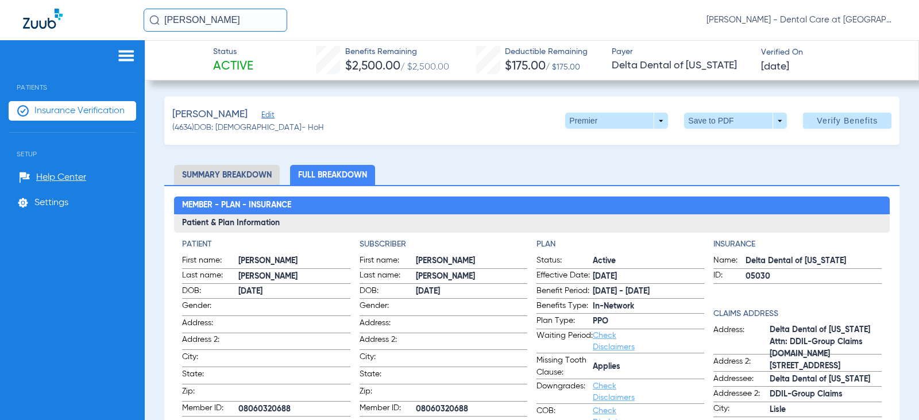
click at [81, 111] on span "Insurance Verification" at bounding box center [79, 110] width 90 height 11
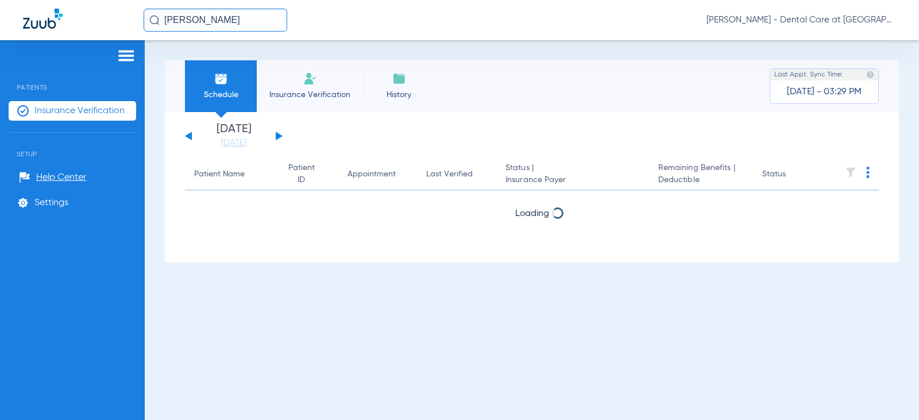
click at [298, 92] on span "Insurance Verification" at bounding box center [309, 94] width 89 height 11
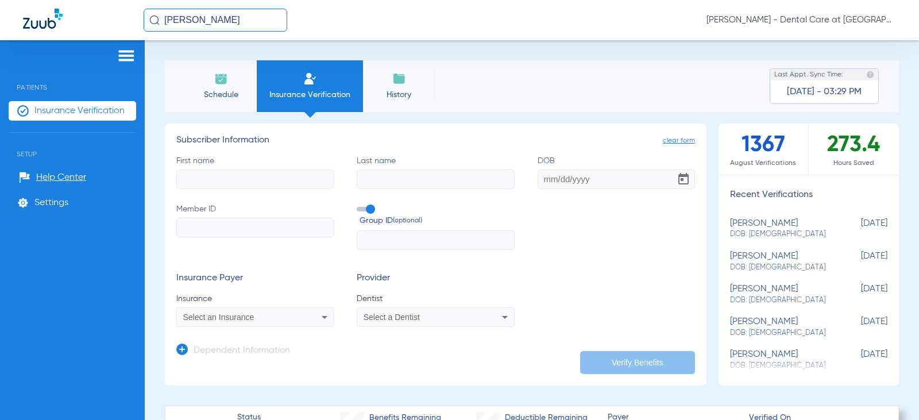
click at [304, 183] on input "First name" at bounding box center [254, 179] width 157 height 20
type input "[PERSON_NAME]"
type input "[DATE]"
click at [267, 230] on input "Member ID" at bounding box center [254, 228] width 157 height 20
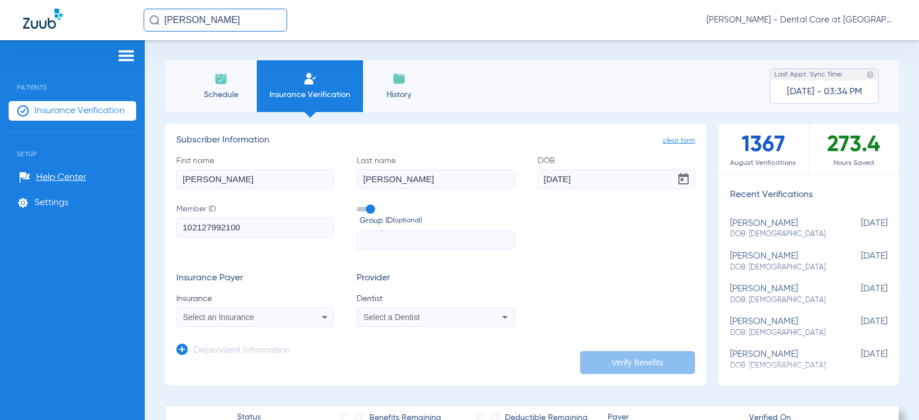
type input "102127992100"
click at [248, 315] on span "Select an Insurance" at bounding box center [218, 316] width 71 height 9
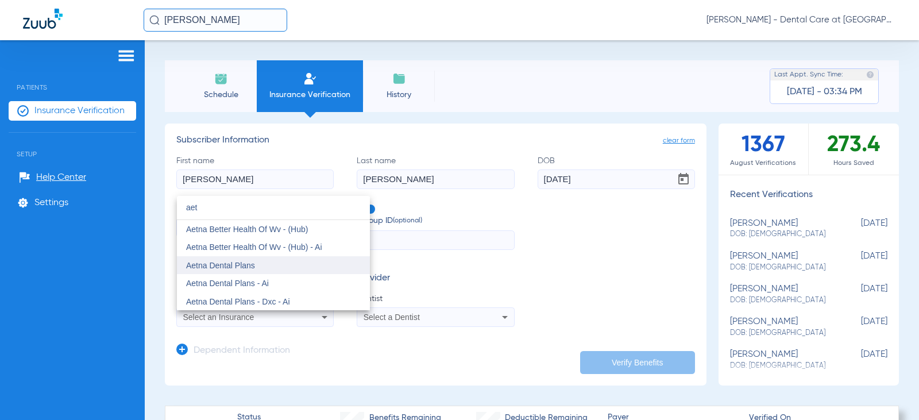
type input "aet"
click at [239, 264] on span "Aetna Dental Plans" at bounding box center [220, 265] width 69 height 9
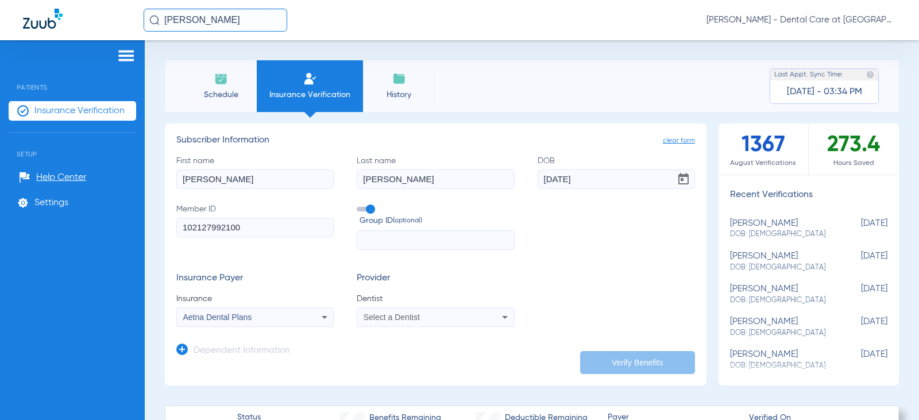
click at [392, 314] on span "Select a Dentist" at bounding box center [392, 316] width 56 height 9
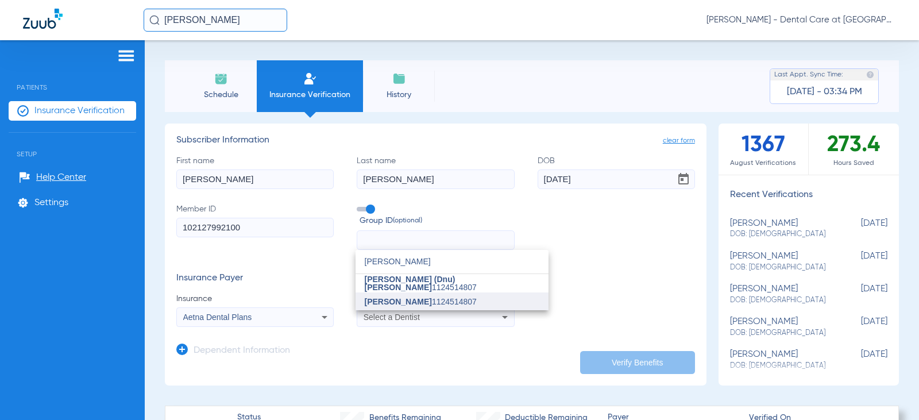
type input "[PERSON_NAME]"
click at [446, 302] on span "[PERSON_NAME] 1124514807" at bounding box center [421, 302] width 112 height 8
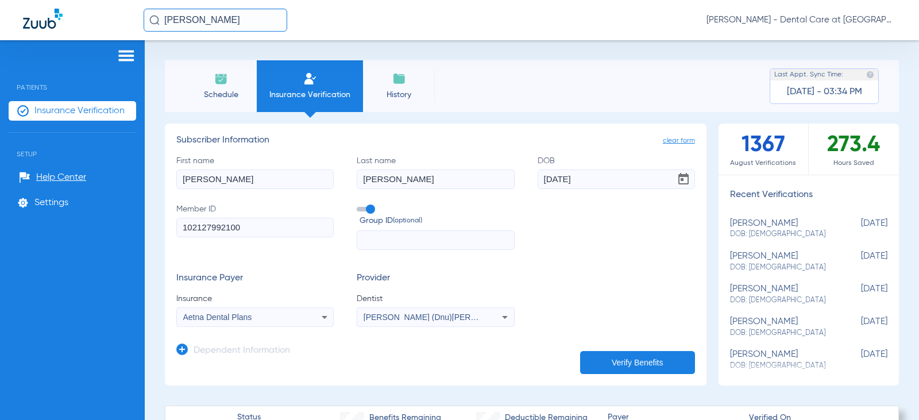
click at [603, 362] on button "Verify Benefits" at bounding box center [637, 362] width 115 height 23
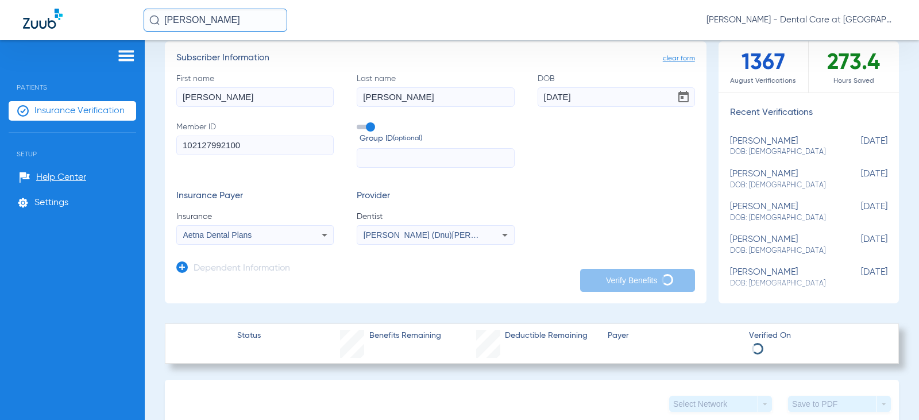
scroll to position [345, 0]
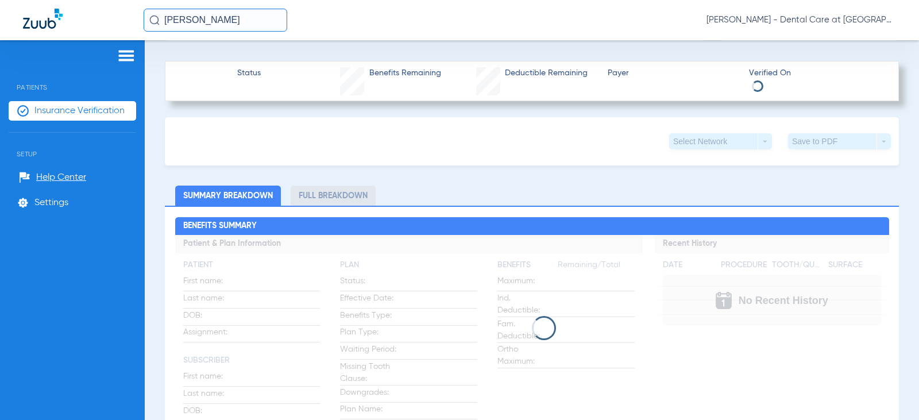
click at [377, 140] on div "Select Network arrow_drop_down Save to PDF arrow_drop_down" at bounding box center [532, 141] width 734 height 48
click at [310, 148] on div "Select Network arrow_drop_down Save to PDF arrow_drop_down" at bounding box center [532, 141] width 734 height 48
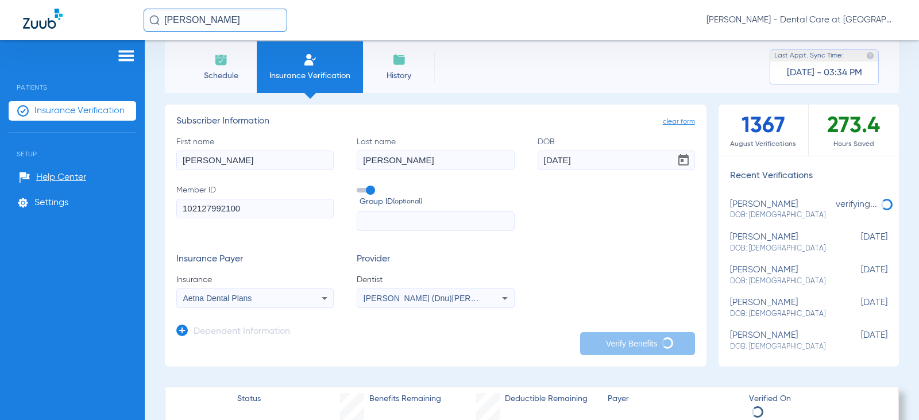
scroll to position [0, 0]
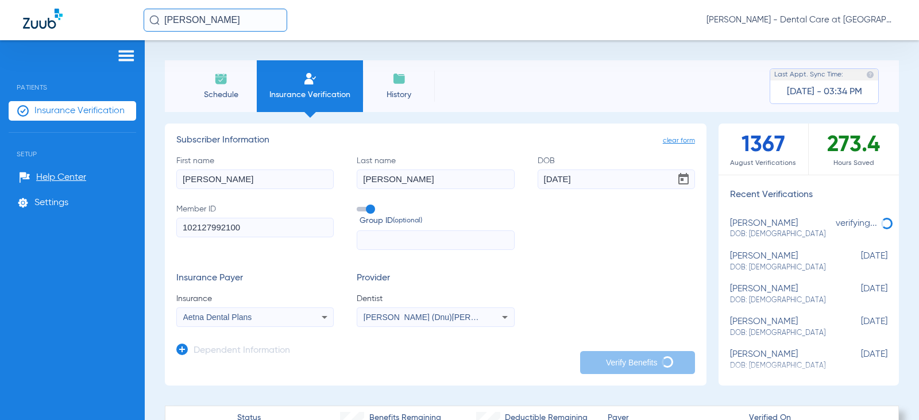
click at [248, 94] on li "Schedule" at bounding box center [221, 86] width 72 height 52
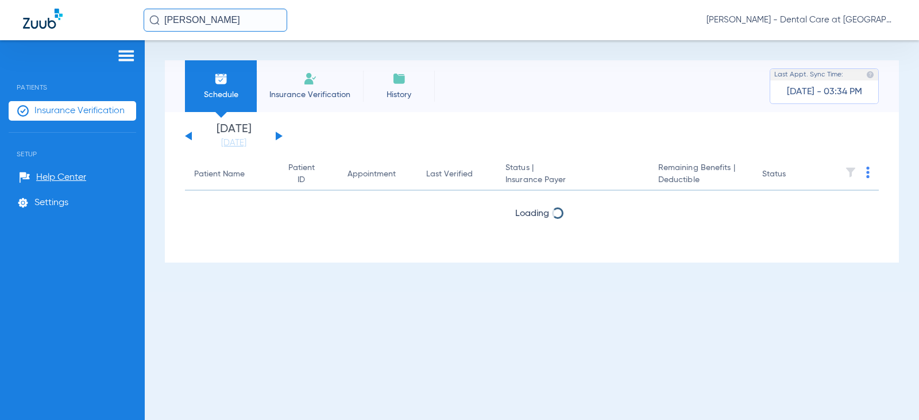
click at [234, 20] on input "[PERSON_NAME]" at bounding box center [216, 20] width 144 height 23
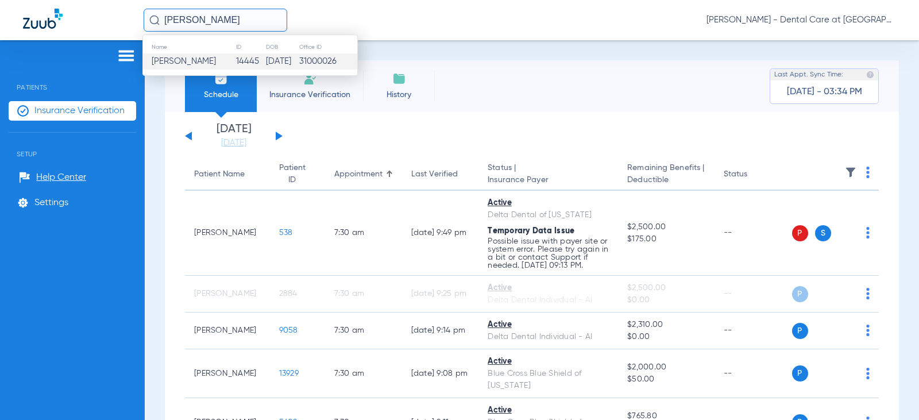
click at [274, 60] on td "[DATE]" at bounding box center [281, 61] width 33 height 16
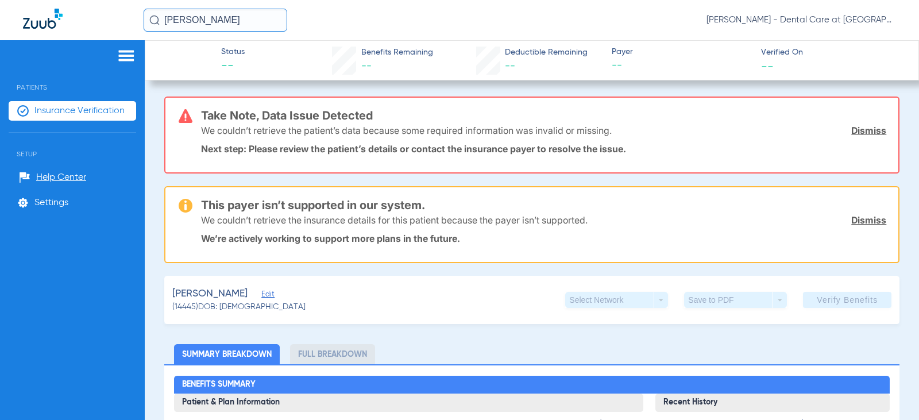
click at [227, 20] on input "[PERSON_NAME]" at bounding box center [216, 20] width 144 height 23
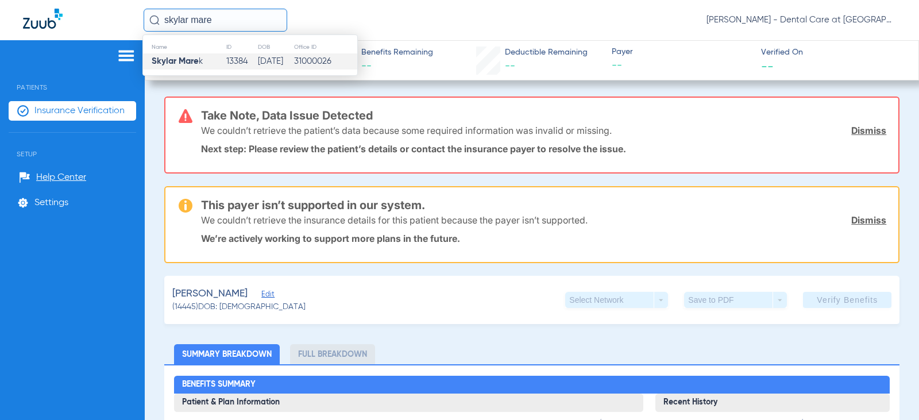
click at [257, 60] on td "[DATE]" at bounding box center [275, 61] width 36 height 16
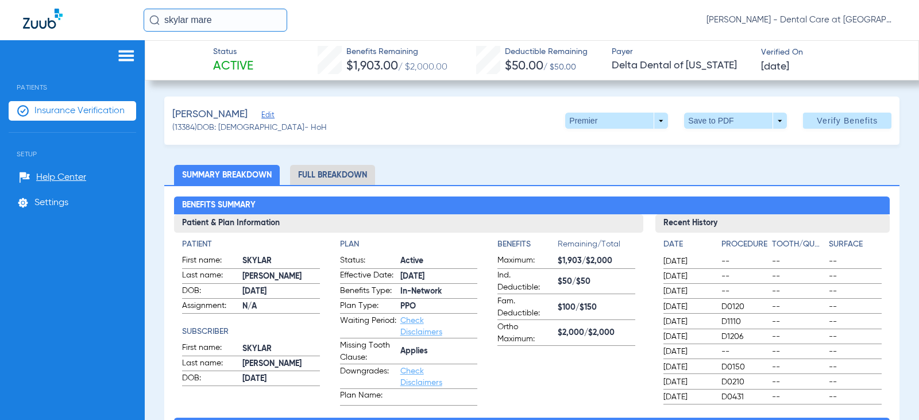
click at [351, 171] on li "Full Breakdown" at bounding box center [332, 175] width 85 height 20
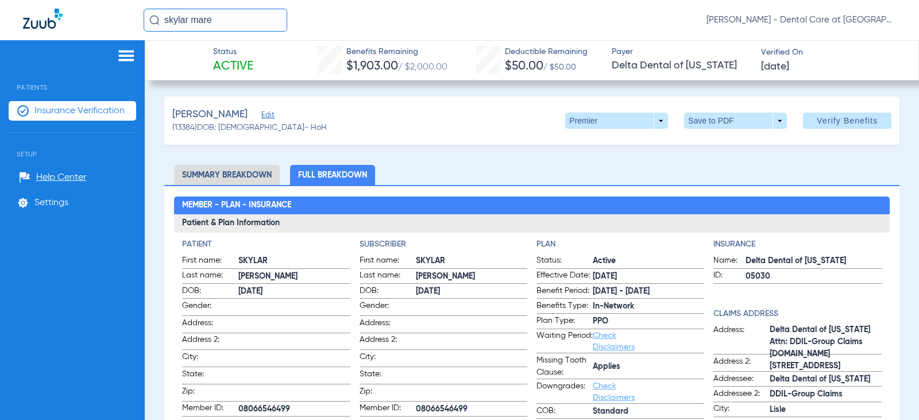
click at [219, 20] on input "skylar mare" at bounding box center [216, 20] width 144 height 23
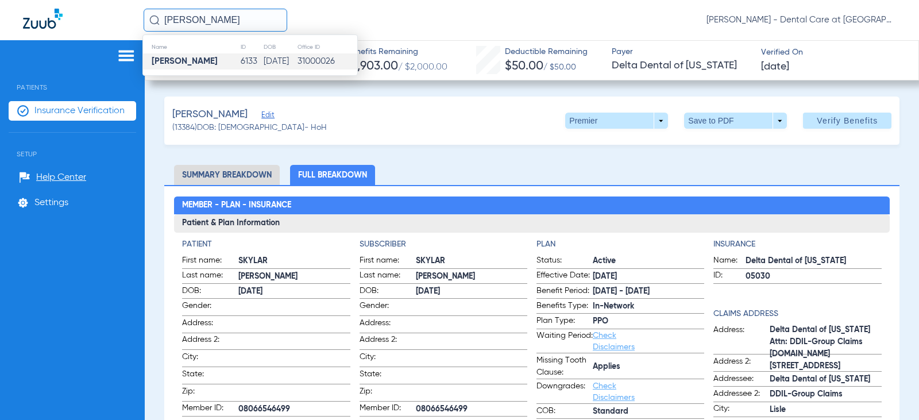
click at [270, 53] on td "[DATE]" at bounding box center [280, 61] width 34 height 16
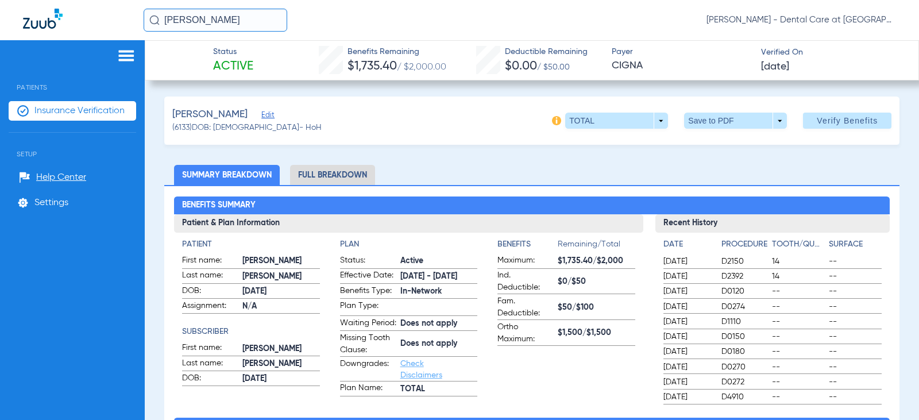
scroll to position [57, 0]
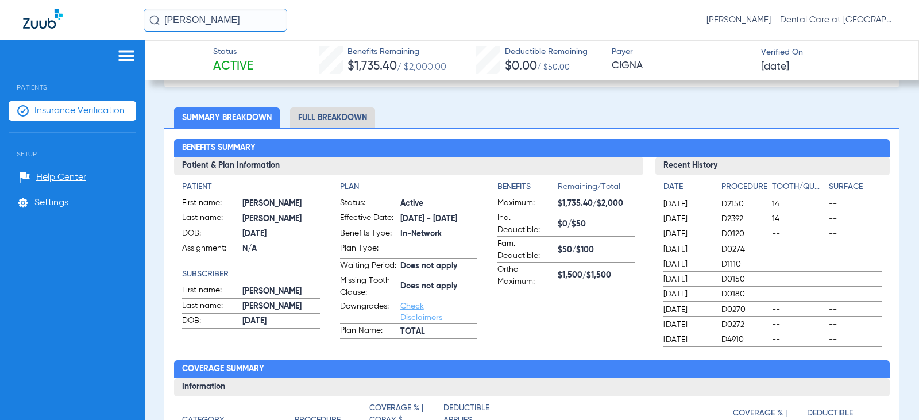
click at [269, 20] on input "[PERSON_NAME]" at bounding box center [216, 20] width 144 height 23
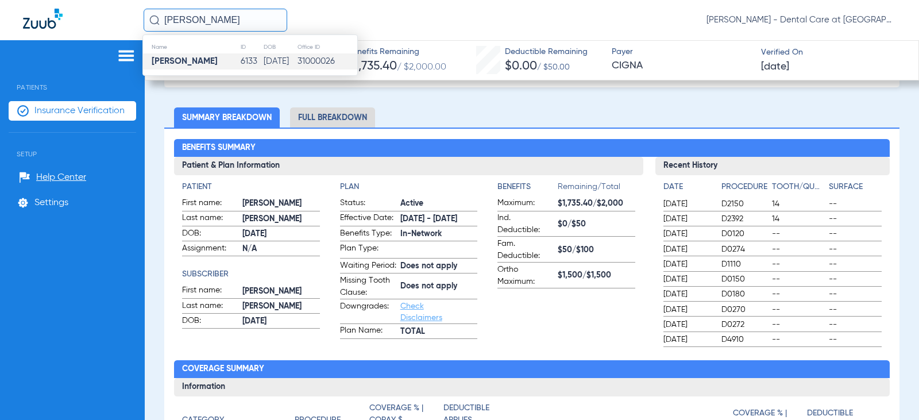
click at [269, 20] on input "[PERSON_NAME]" at bounding box center [216, 20] width 144 height 23
click at [295, 54] on td "[DATE]" at bounding box center [278, 61] width 34 height 16
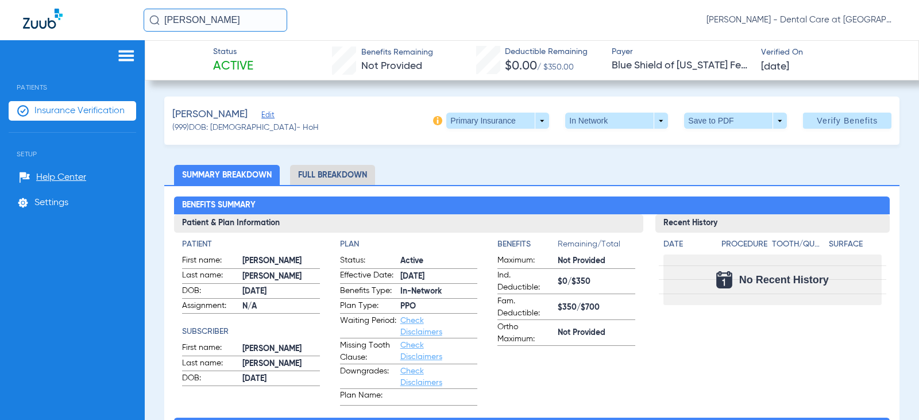
click at [229, 24] on input "[PERSON_NAME]" at bounding box center [216, 20] width 144 height 23
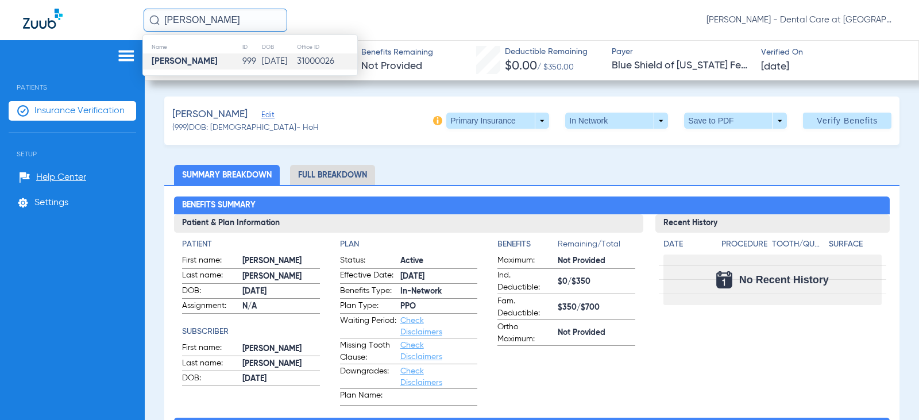
click at [229, 24] on input "[PERSON_NAME]" at bounding box center [216, 20] width 144 height 23
click at [288, 68] on td "[DATE]" at bounding box center [280, 61] width 34 height 16
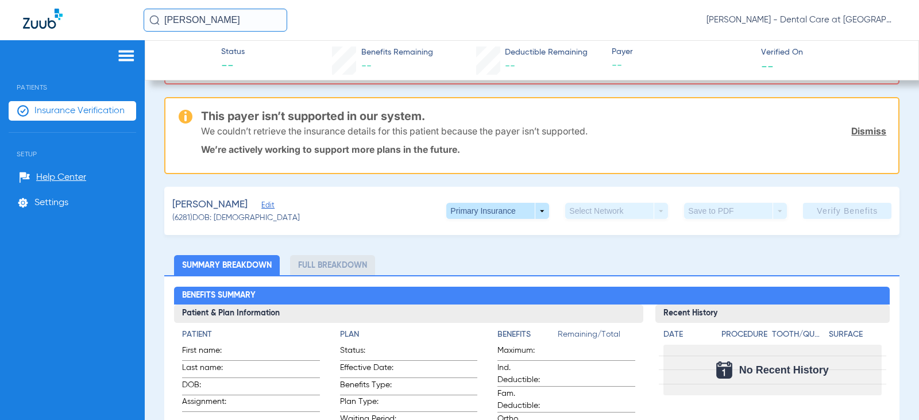
scroll to position [57, 0]
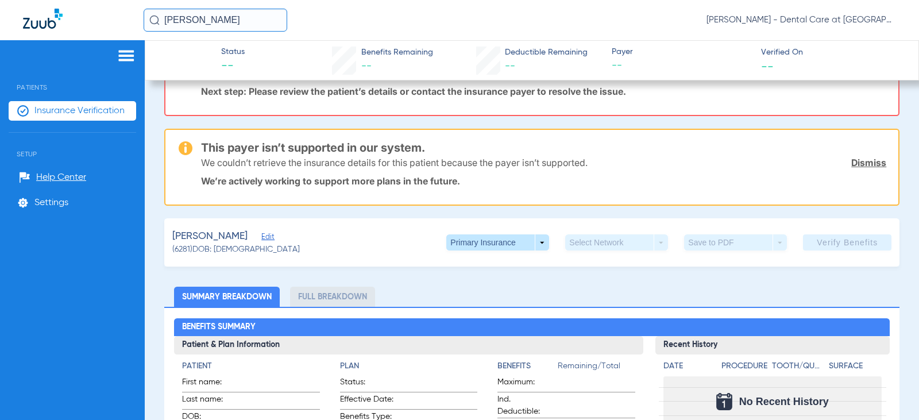
click at [277, 22] on input "[PERSON_NAME]" at bounding box center [216, 20] width 144 height 23
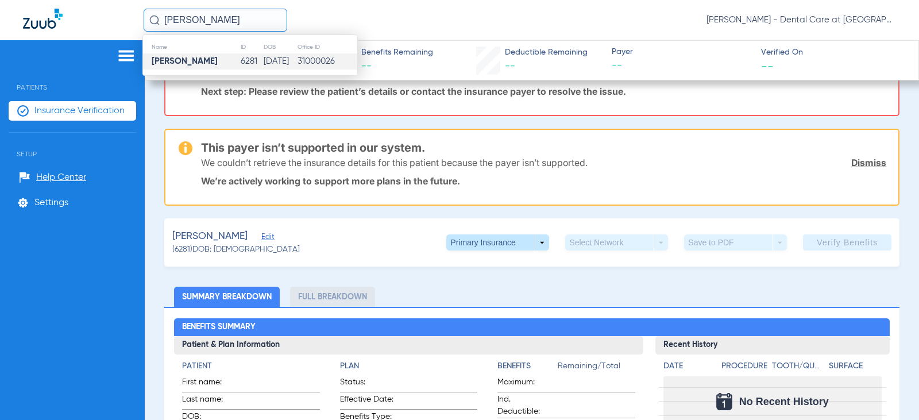
click at [281, 55] on td "[DATE]" at bounding box center [280, 61] width 34 height 16
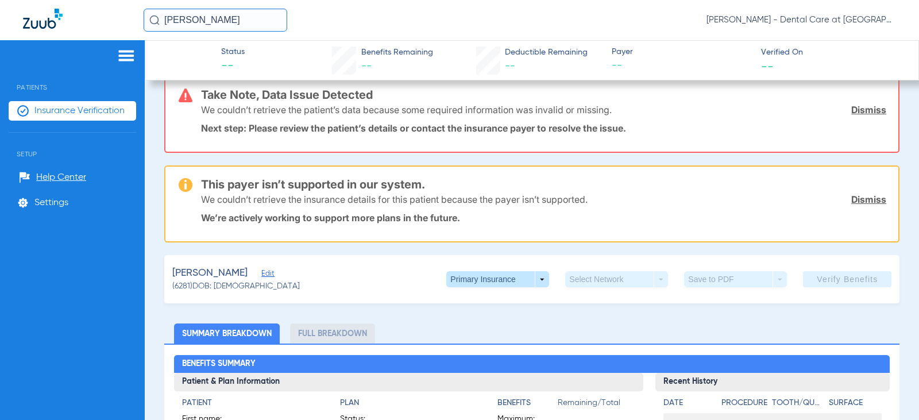
scroll to position [0, 0]
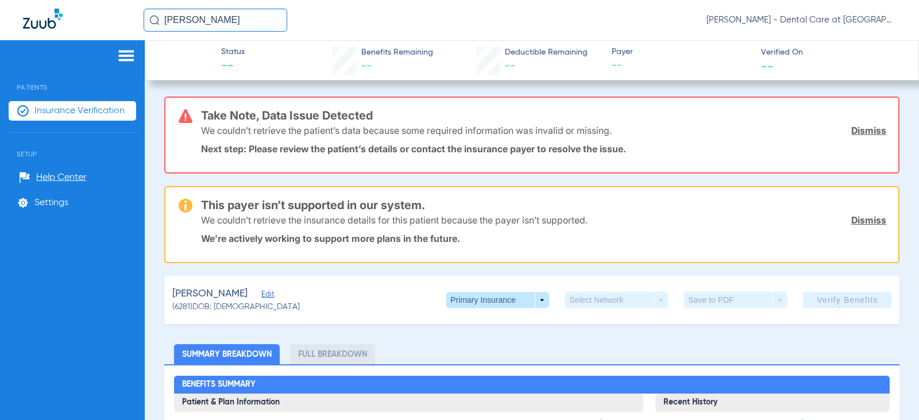
click at [239, 28] on input "[PERSON_NAME]" at bounding box center [216, 20] width 144 height 23
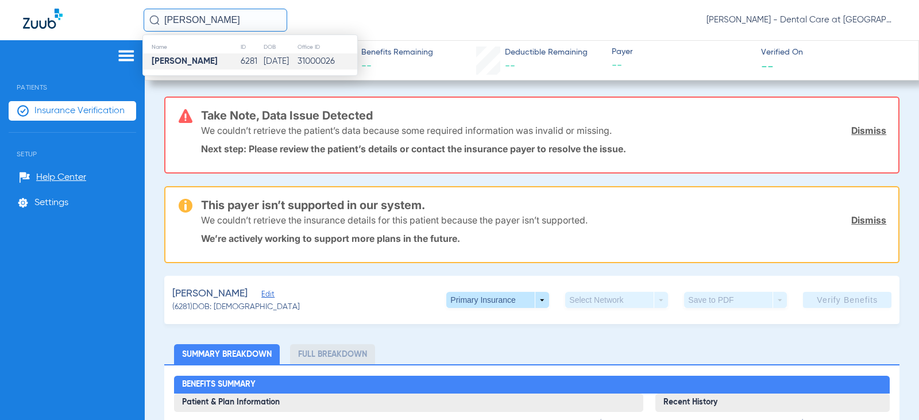
click at [239, 28] on input "[PERSON_NAME]" at bounding box center [216, 20] width 144 height 23
click at [329, 64] on td "31000026" at bounding box center [328, 61] width 59 height 16
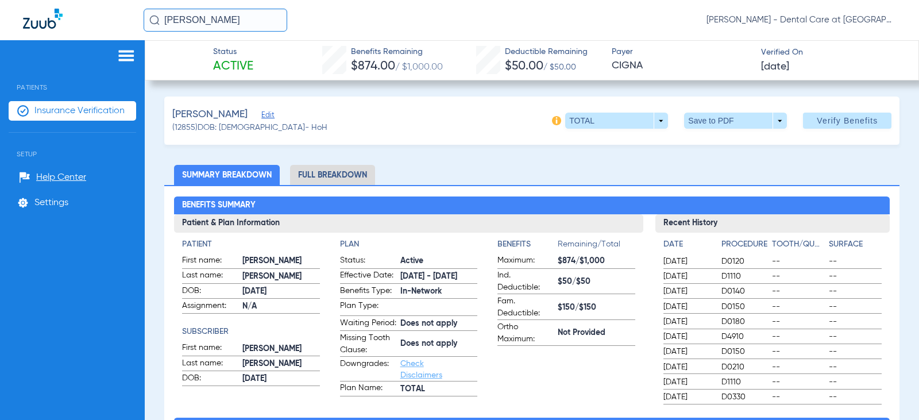
click at [344, 168] on li "Full Breakdown" at bounding box center [332, 175] width 85 height 20
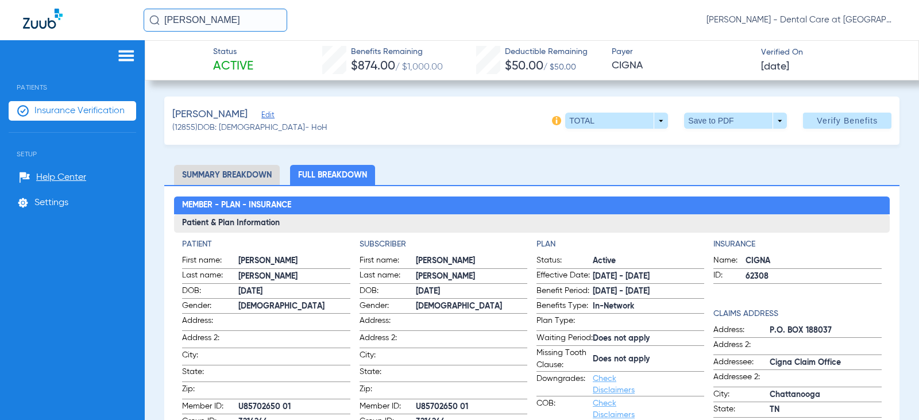
click at [229, 23] on input "[PERSON_NAME]" at bounding box center [216, 20] width 144 height 23
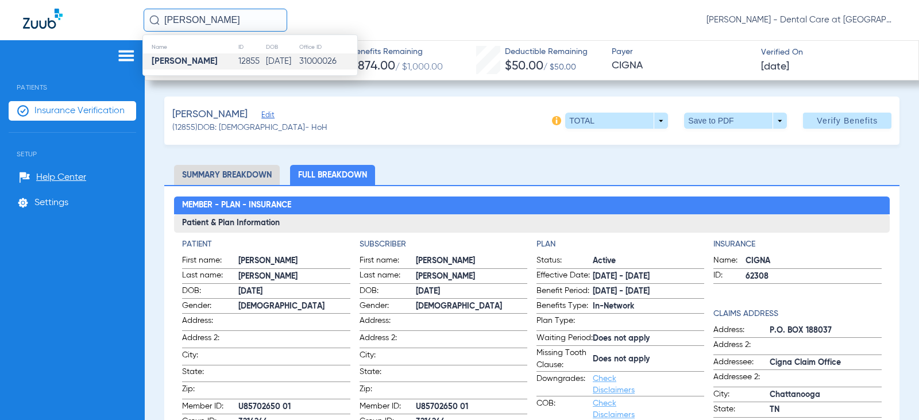
click at [229, 23] on input "[PERSON_NAME]" at bounding box center [216, 20] width 144 height 23
click at [275, 56] on td "[DATE]" at bounding box center [281, 61] width 34 height 16
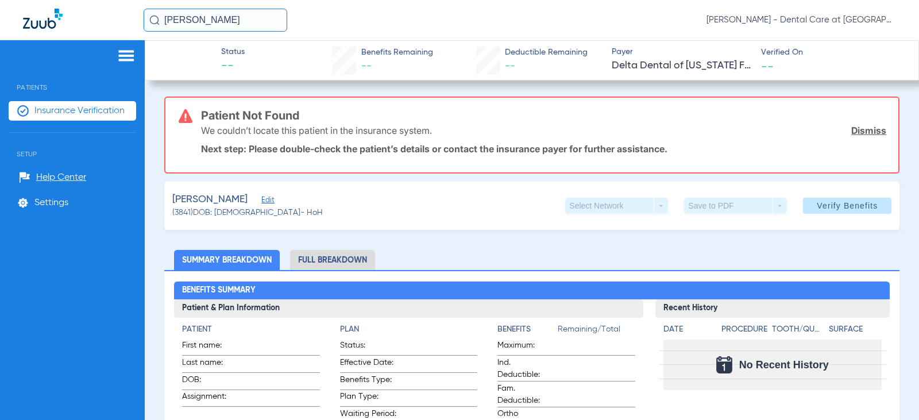
click at [236, 21] on input "[PERSON_NAME]" at bounding box center [216, 20] width 144 height 23
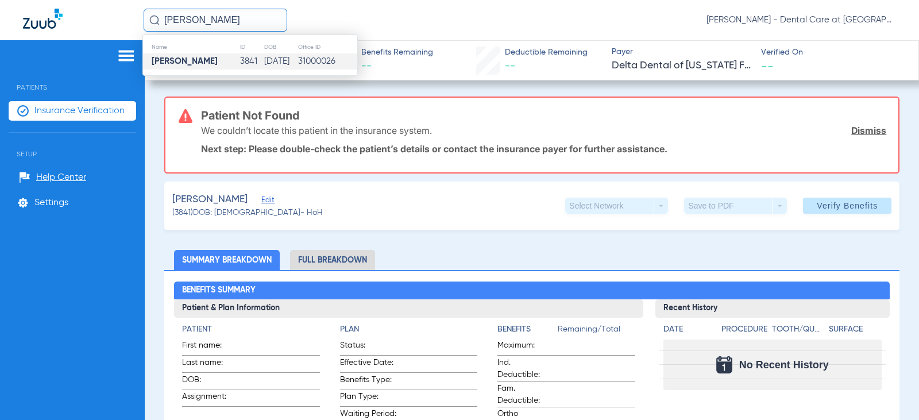
click at [236, 21] on input "[PERSON_NAME]" at bounding box center [216, 20] width 144 height 23
type input "[PERSON_NAME]"
click at [265, 61] on td "[DATE]" at bounding box center [281, 61] width 33 height 16
